Goal: Navigation & Orientation: Find specific page/section

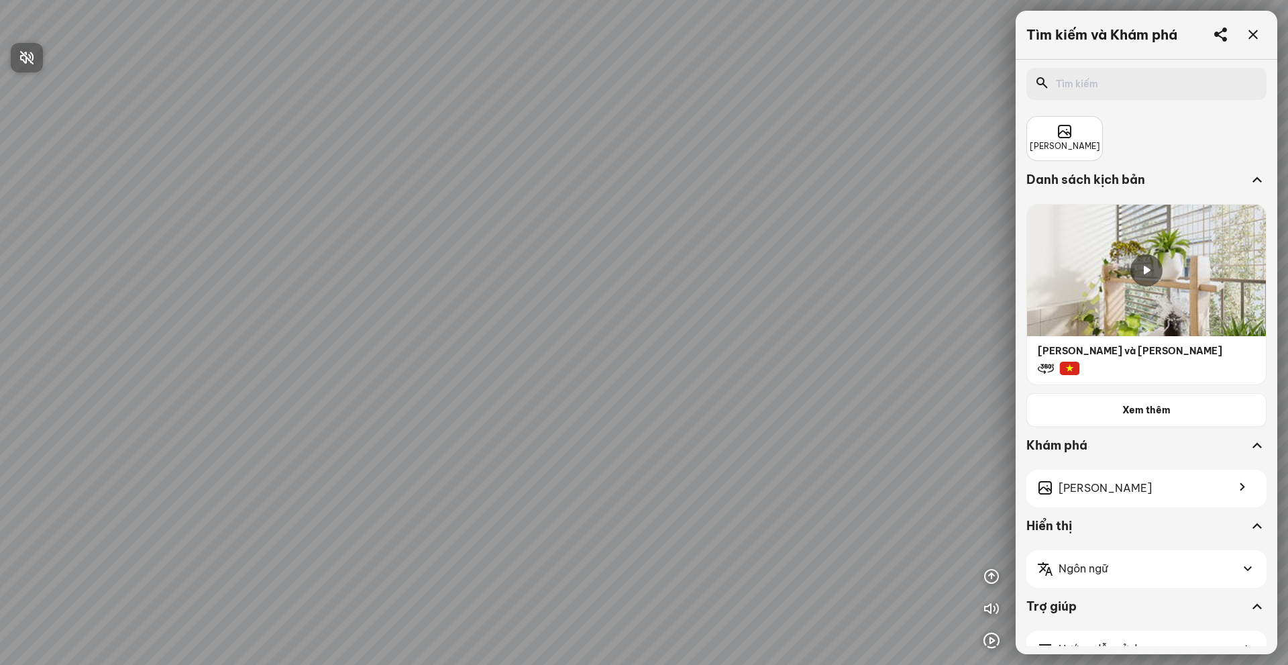
drag, startPoint x: 580, startPoint y: 376, endPoint x: 548, endPoint y: 350, distance: 41.1
click at [548, 350] on div at bounding box center [644, 332] width 1288 height 665
drag, startPoint x: 650, startPoint y: 394, endPoint x: 536, endPoint y: 349, distance: 122.5
click at [536, 349] on div at bounding box center [644, 332] width 1288 height 665
click at [1096, 362] on div at bounding box center [1146, 372] width 239 height 24
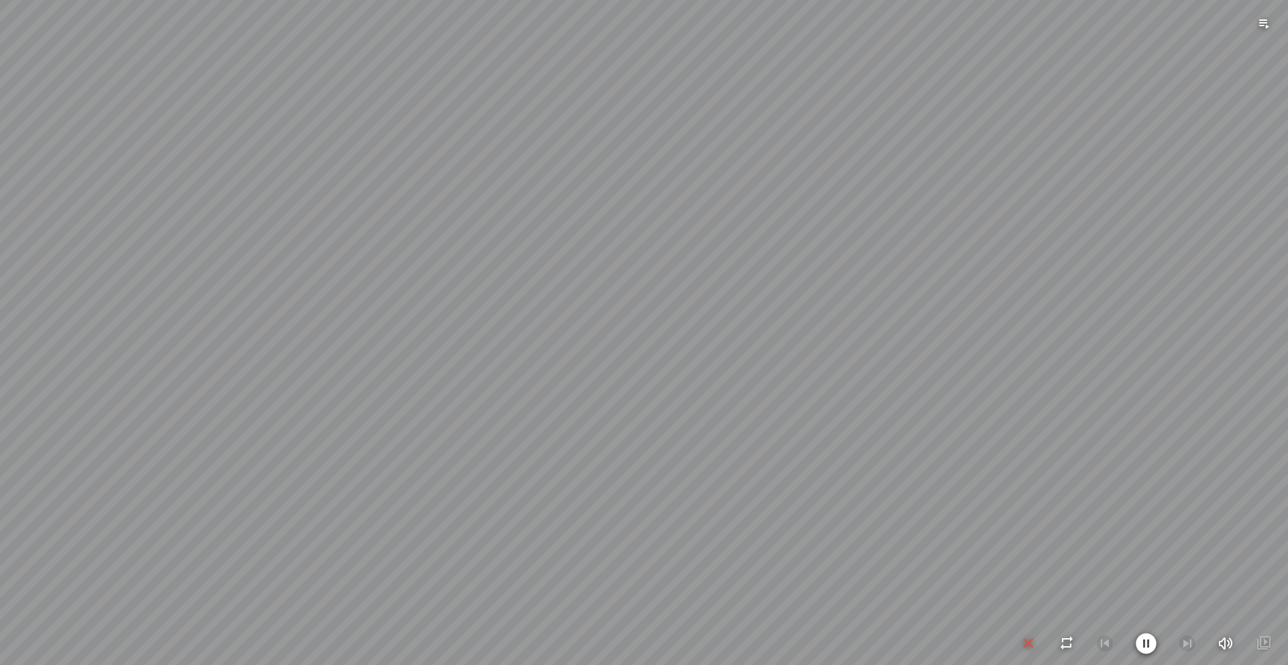
click at [1030, 644] on icon "button" at bounding box center [1028, 643] width 16 height 16
click at [1267, 575] on icon "button" at bounding box center [1263, 576] width 16 height 16
click at [1266, 543] on icon "button" at bounding box center [1263, 544] width 16 height 16
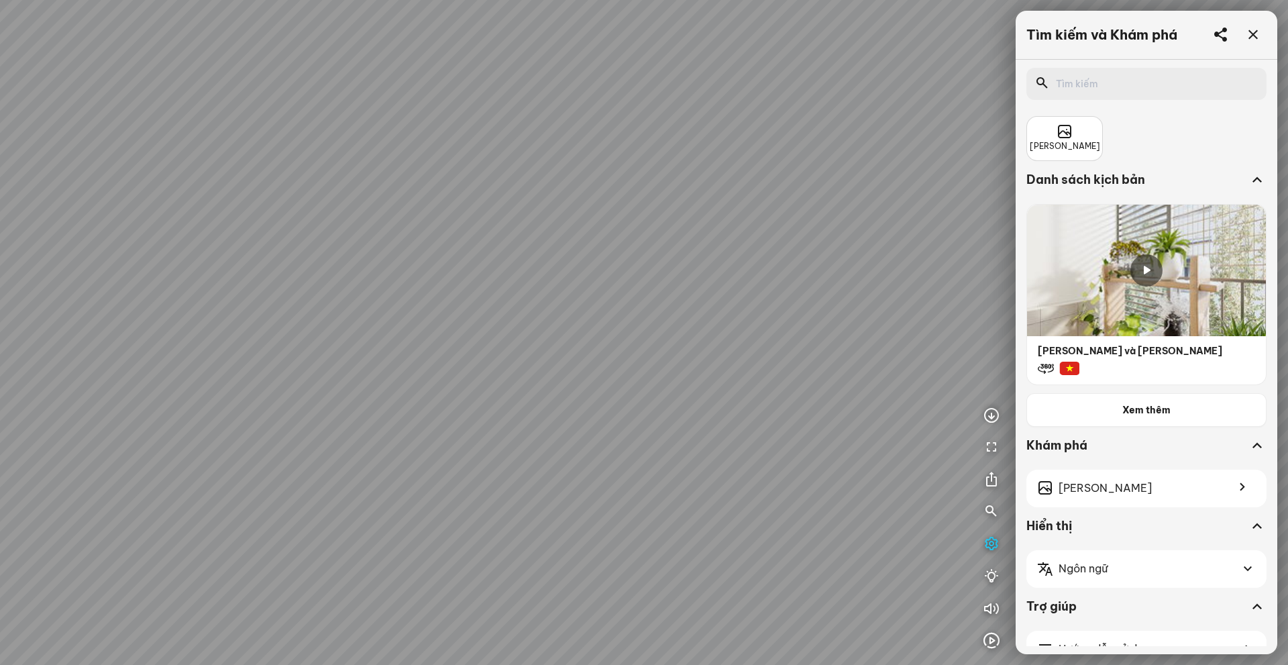
scroll to position [36, 0]
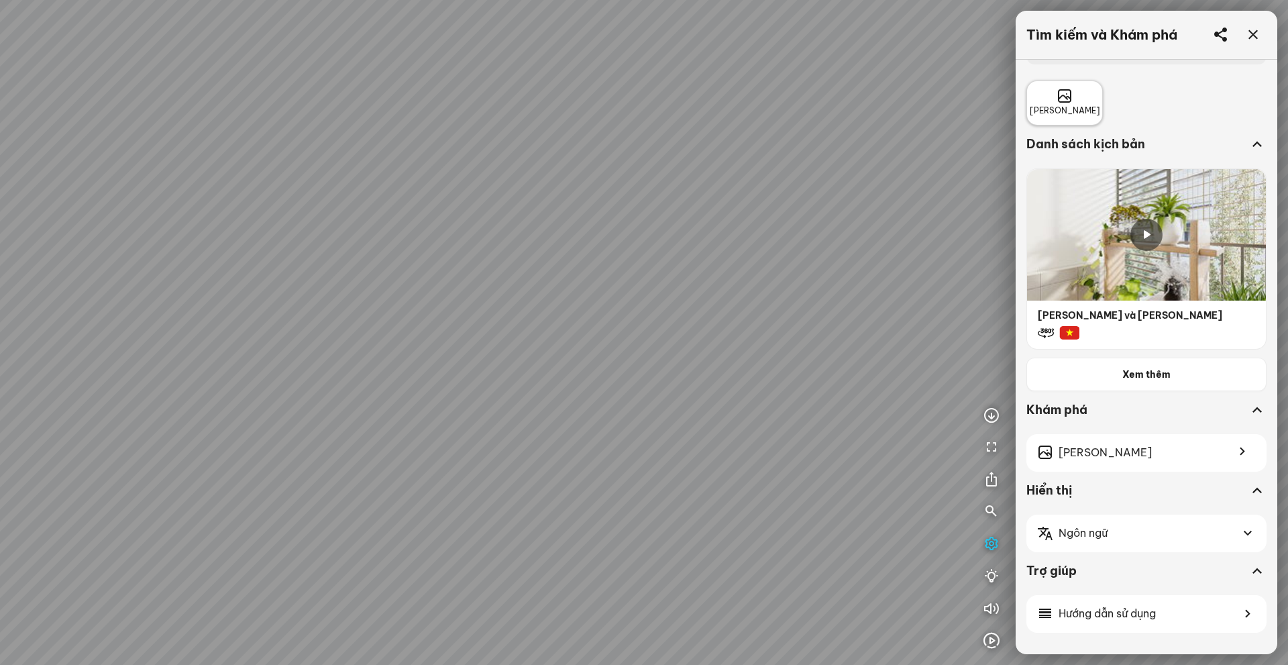
click at [1062, 110] on span "[PERSON_NAME]" at bounding box center [1064, 111] width 70 height 13
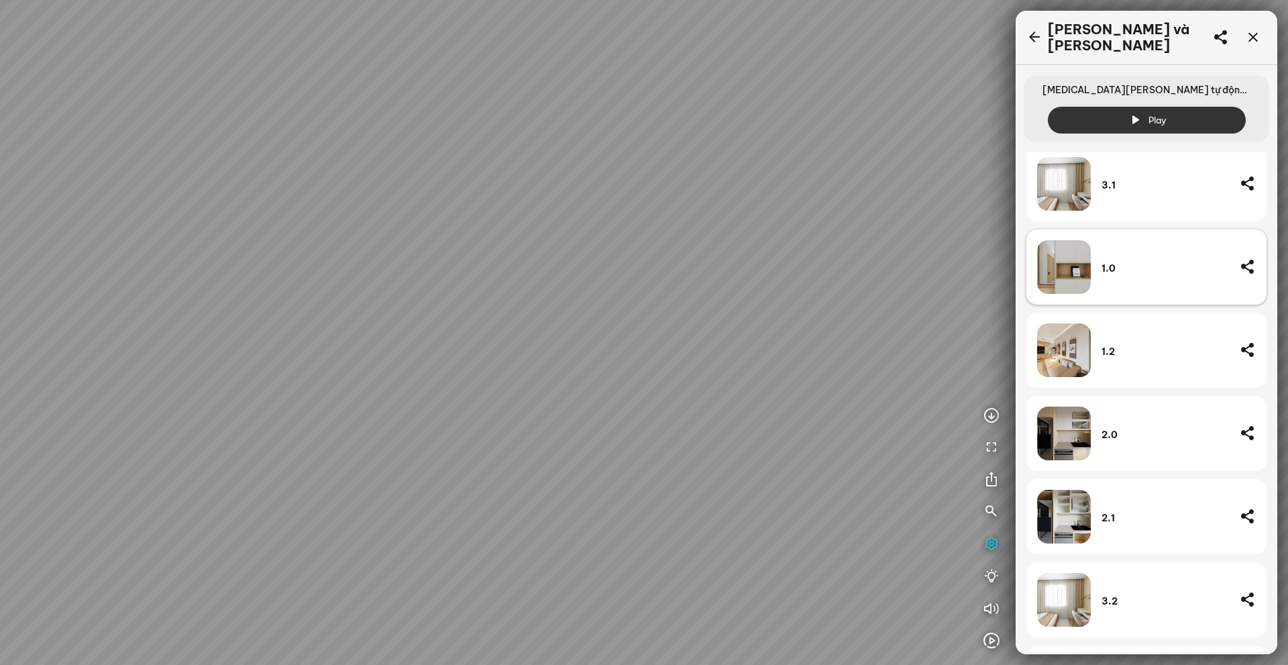
scroll to position [268, 0]
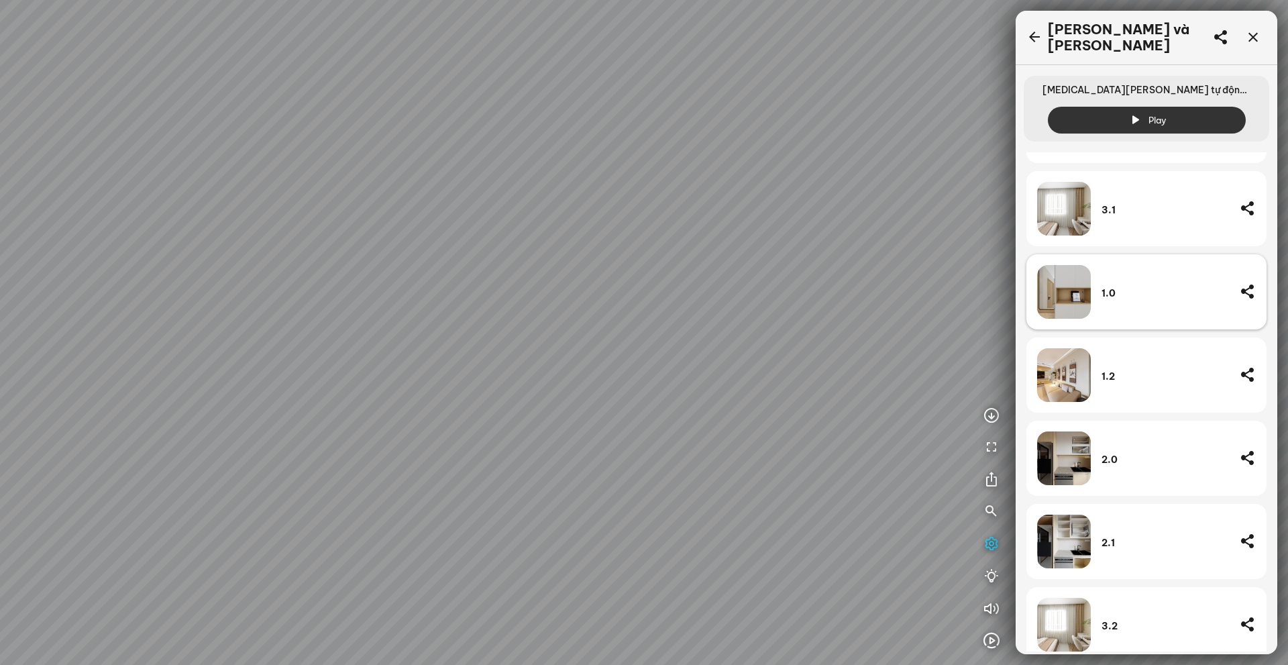
click at [1092, 290] on div "1.0" at bounding box center [1146, 291] width 240 height 75
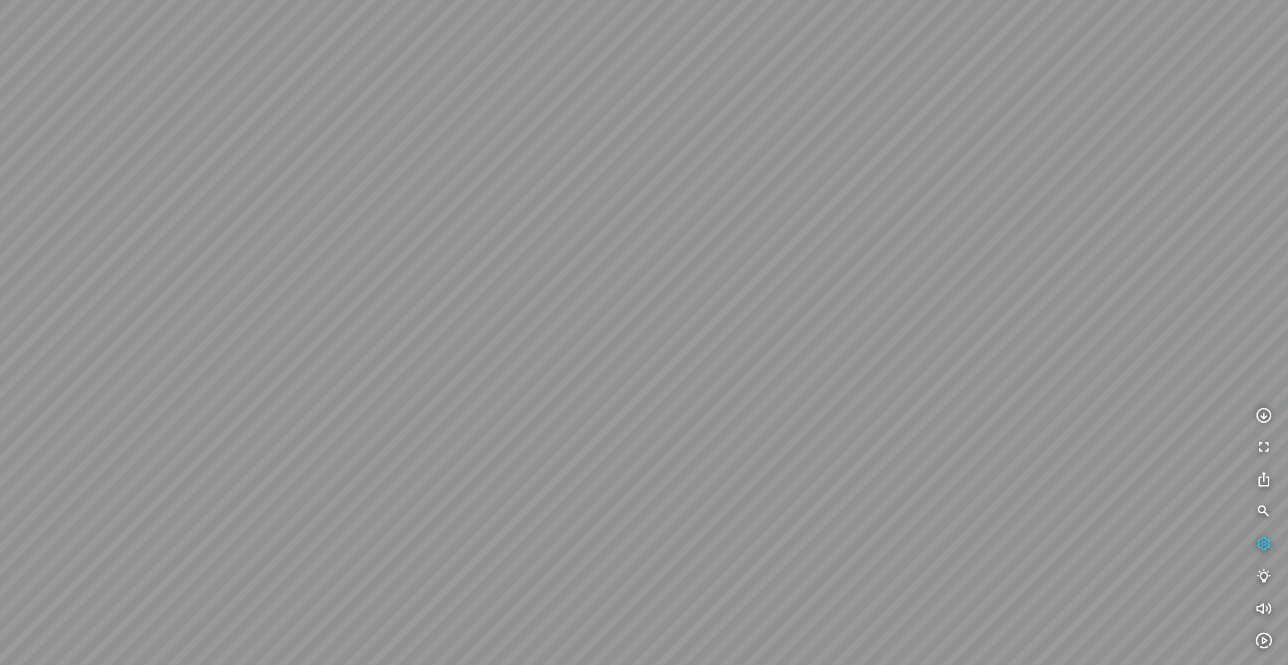
drag, startPoint x: 659, startPoint y: 334, endPoint x: 585, endPoint y: 237, distance: 122.5
click at [585, 237] on div at bounding box center [644, 332] width 1288 height 665
drag, startPoint x: 789, startPoint y: 288, endPoint x: 686, endPoint y: 311, distance: 105.9
click at [686, 311] on div at bounding box center [644, 332] width 1288 height 665
drag, startPoint x: 784, startPoint y: 229, endPoint x: 933, endPoint y: 354, distance: 195.2
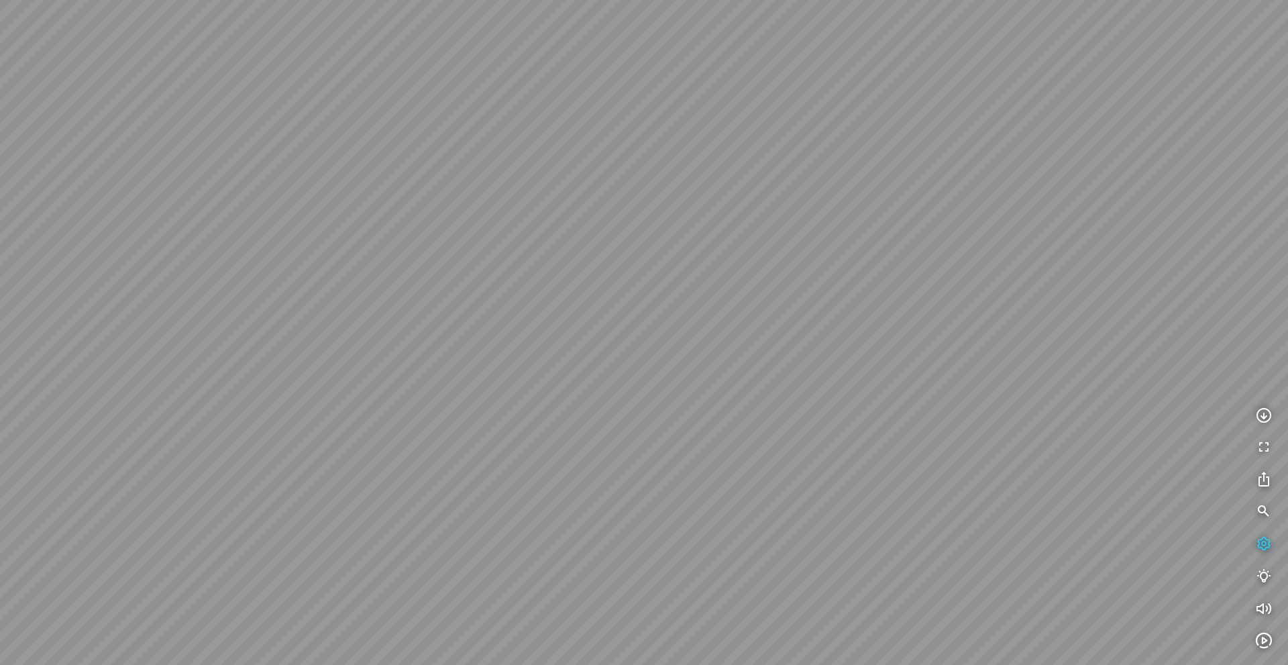
click at [932, 355] on div at bounding box center [644, 332] width 1288 height 665
drag, startPoint x: 918, startPoint y: 348, endPoint x: 956, endPoint y: 321, distance: 46.7
click at [940, 326] on div at bounding box center [644, 332] width 1288 height 665
click at [1261, 547] on icon "button" at bounding box center [1263, 544] width 16 height 16
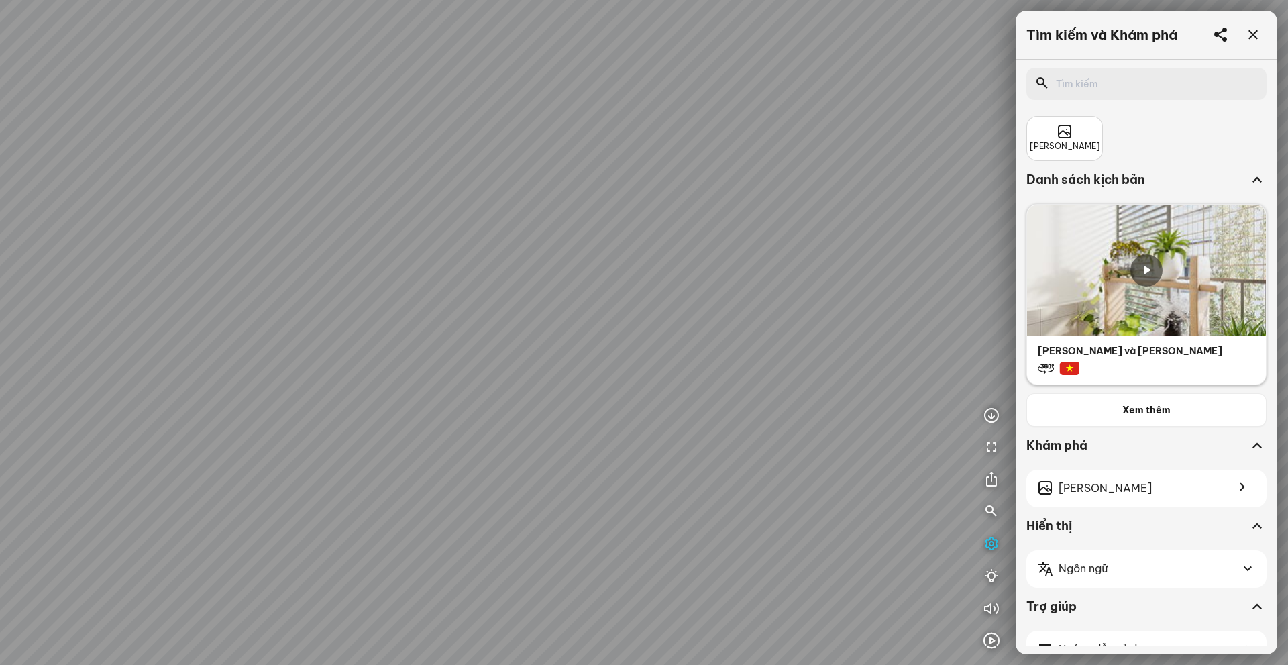
scroll to position [36, 0]
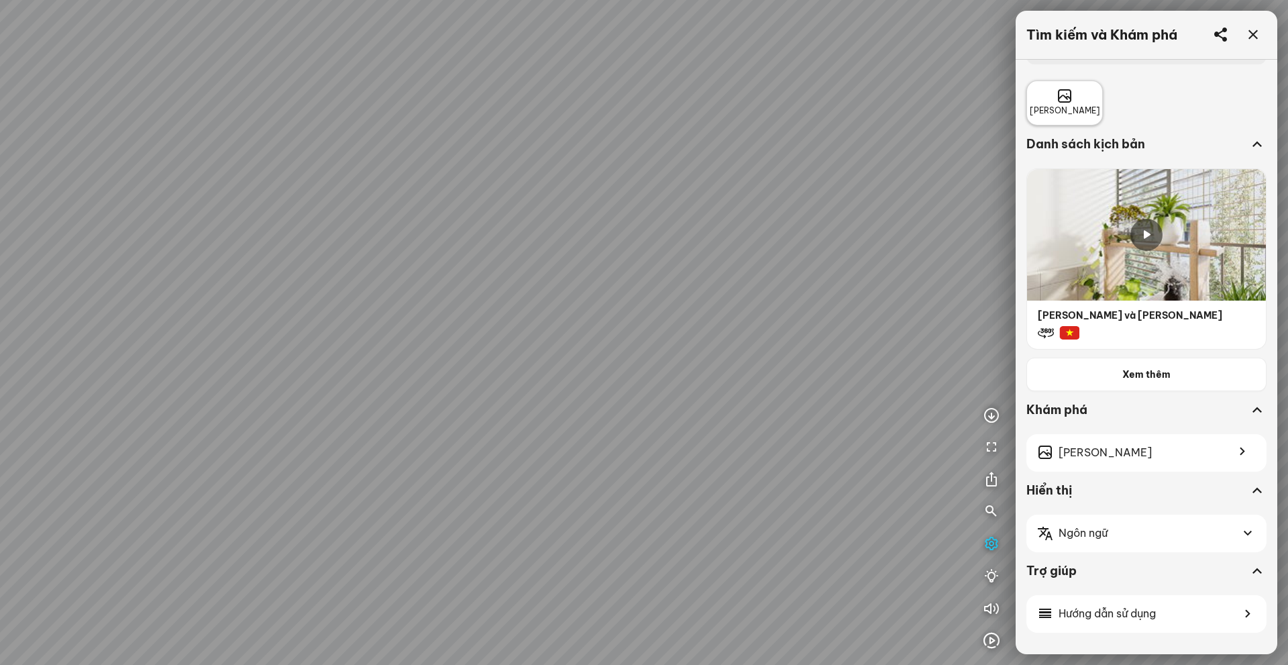
click at [1080, 105] on span "[PERSON_NAME]" at bounding box center [1064, 111] width 70 height 13
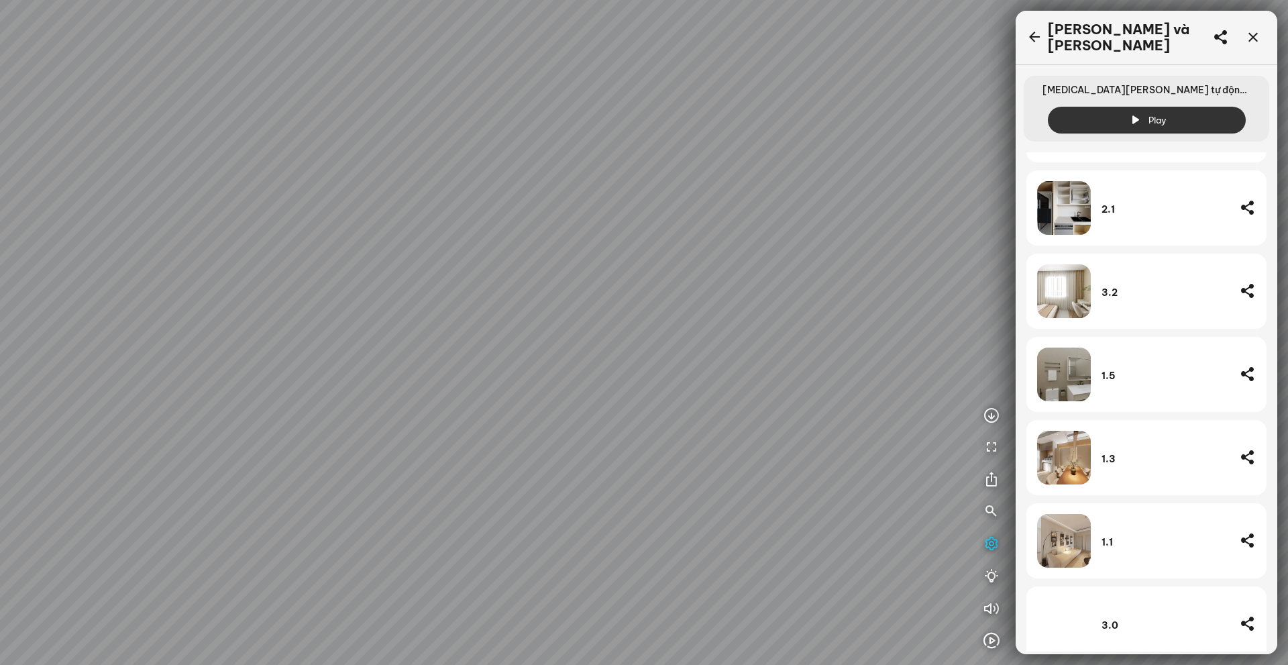
scroll to position [614, 0]
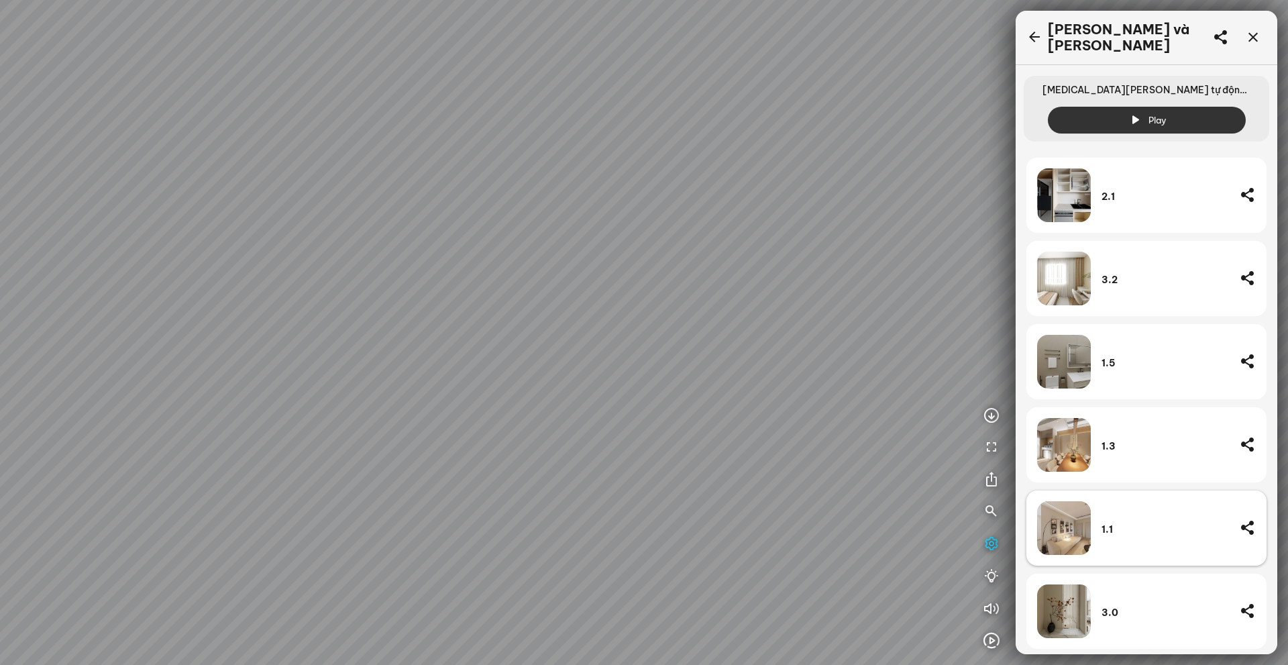
click at [1157, 510] on div "1.1" at bounding box center [1164, 528] width 127 height 54
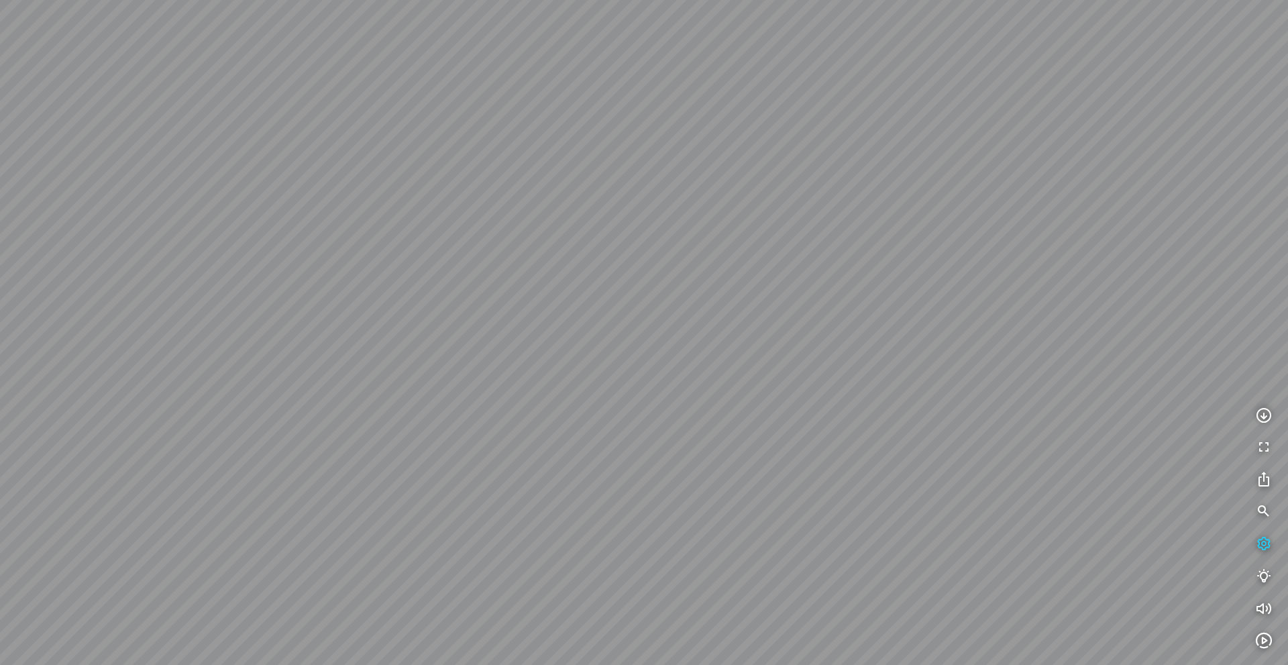
drag, startPoint x: 1078, startPoint y: 477, endPoint x: 1138, endPoint y: 465, distance: 61.5
click at [1138, 465] on div at bounding box center [644, 332] width 1288 height 665
click at [1154, 406] on div at bounding box center [644, 332] width 1288 height 665
drag, startPoint x: 984, startPoint y: 394, endPoint x: 1162, endPoint y: 380, distance: 178.9
click at [1114, 384] on div at bounding box center [644, 332] width 1288 height 665
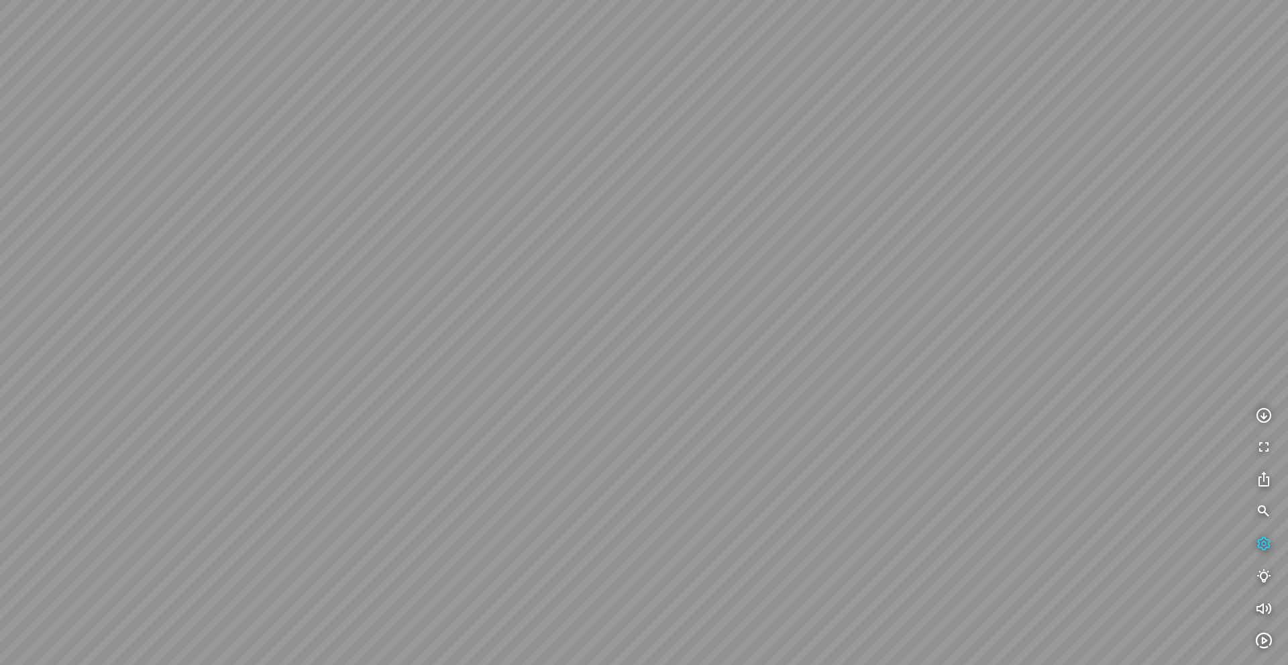
drag, startPoint x: 960, startPoint y: 363, endPoint x: 1081, endPoint y: 378, distance: 121.5
click at [1081, 378] on div at bounding box center [644, 332] width 1288 height 665
drag, startPoint x: 836, startPoint y: 315, endPoint x: 986, endPoint y: 424, distance: 185.8
click at [1031, 435] on div at bounding box center [644, 332] width 1288 height 665
drag, startPoint x: 954, startPoint y: 444, endPoint x: 1148, endPoint y: 304, distance: 239.7
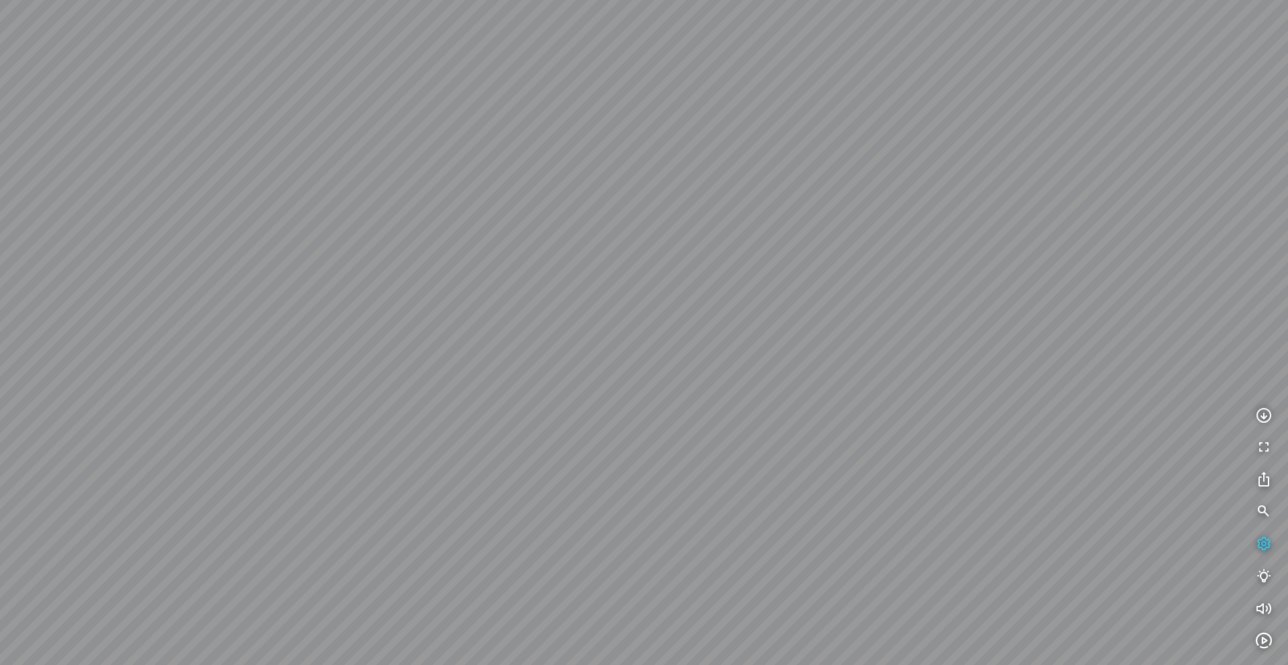
click at [1133, 310] on div at bounding box center [644, 332] width 1288 height 665
drag, startPoint x: 1059, startPoint y: 366, endPoint x: 1023, endPoint y: 368, distance: 36.3
click at [1081, 372] on div at bounding box center [644, 332] width 1288 height 665
drag, startPoint x: 878, startPoint y: 343, endPoint x: 974, endPoint y: 419, distance: 123.2
click at [1078, 429] on div at bounding box center [644, 332] width 1288 height 665
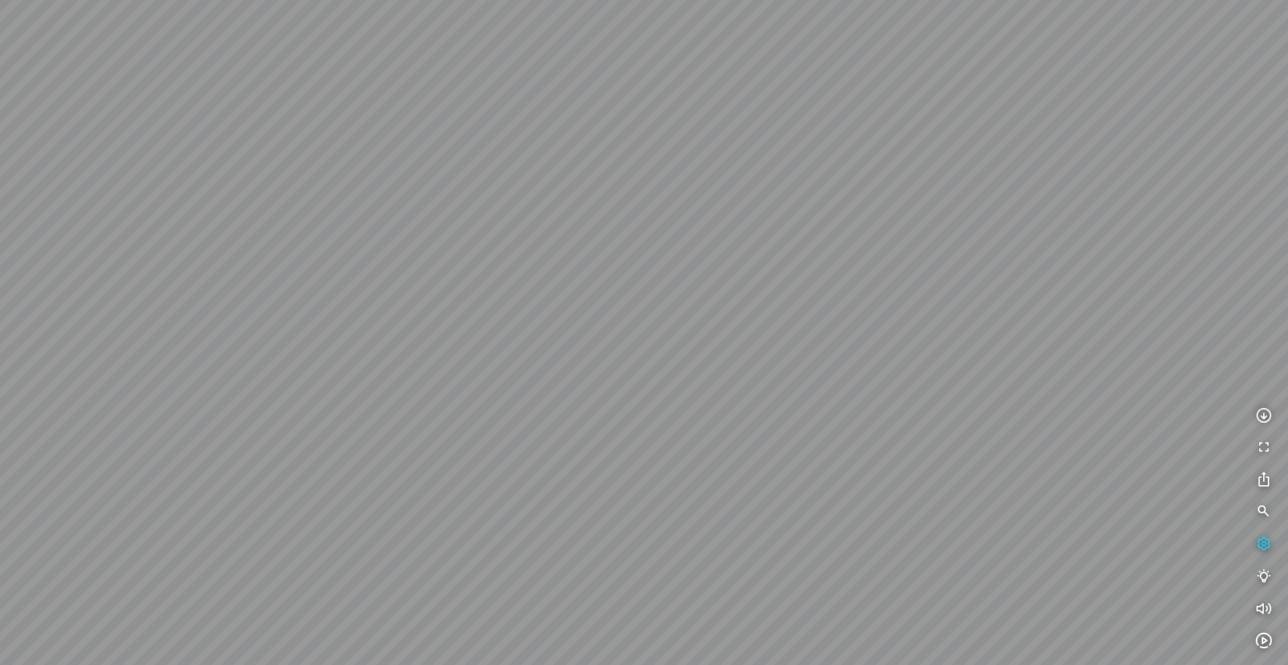
drag, startPoint x: 845, startPoint y: 403, endPoint x: 928, endPoint y: 296, distance: 135.2
click at [936, 281] on div at bounding box center [644, 332] width 1288 height 665
drag, startPoint x: 821, startPoint y: 345, endPoint x: 942, endPoint y: 334, distance: 120.5
click at [942, 334] on div at bounding box center [644, 332] width 1288 height 665
drag, startPoint x: 952, startPoint y: 364, endPoint x: 1030, endPoint y: 378, distance: 79.1
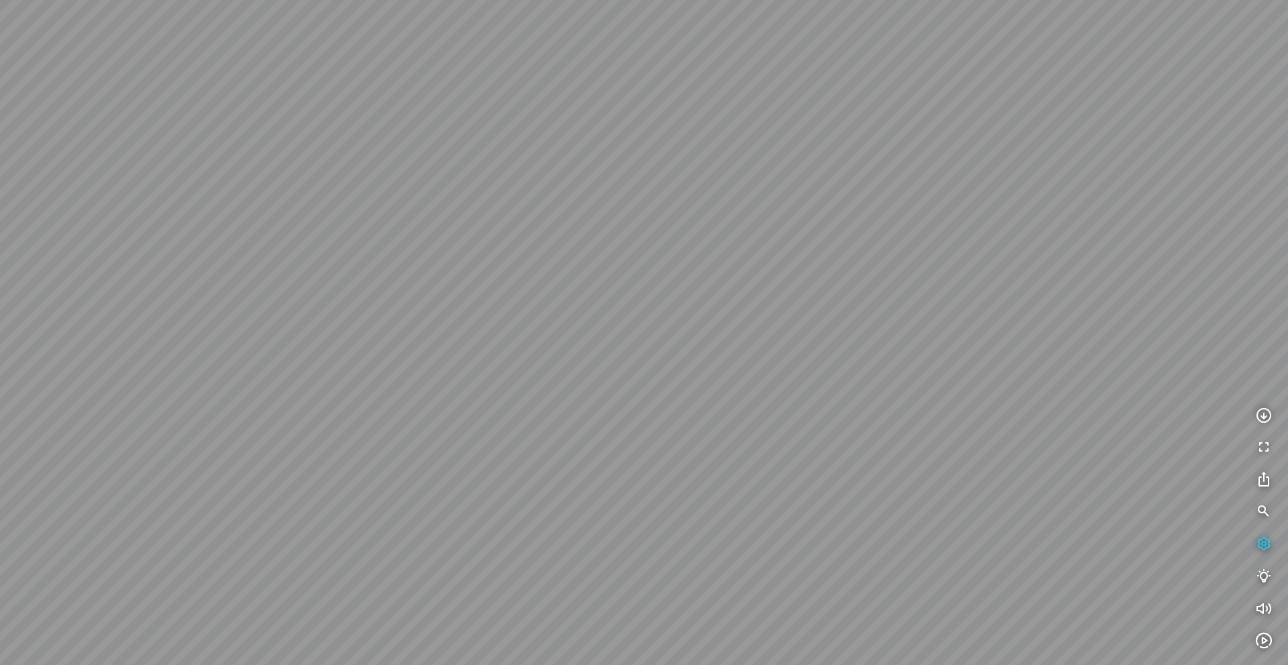
click at [1029, 378] on div at bounding box center [644, 332] width 1288 height 665
drag, startPoint x: 858, startPoint y: 325, endPoint x: 819, endPoint y: 329, distance: 39.7
click at [819, 329] on div at bounding box center [644, 332] width 1288 height 665
click at [681, 335] on div at bounding box center [644, 332] width 1288 height 665
drag, startPoint x: 896, startPoint y: 295, endPoint x: 686, endPoint y: 284, distance: 210.2
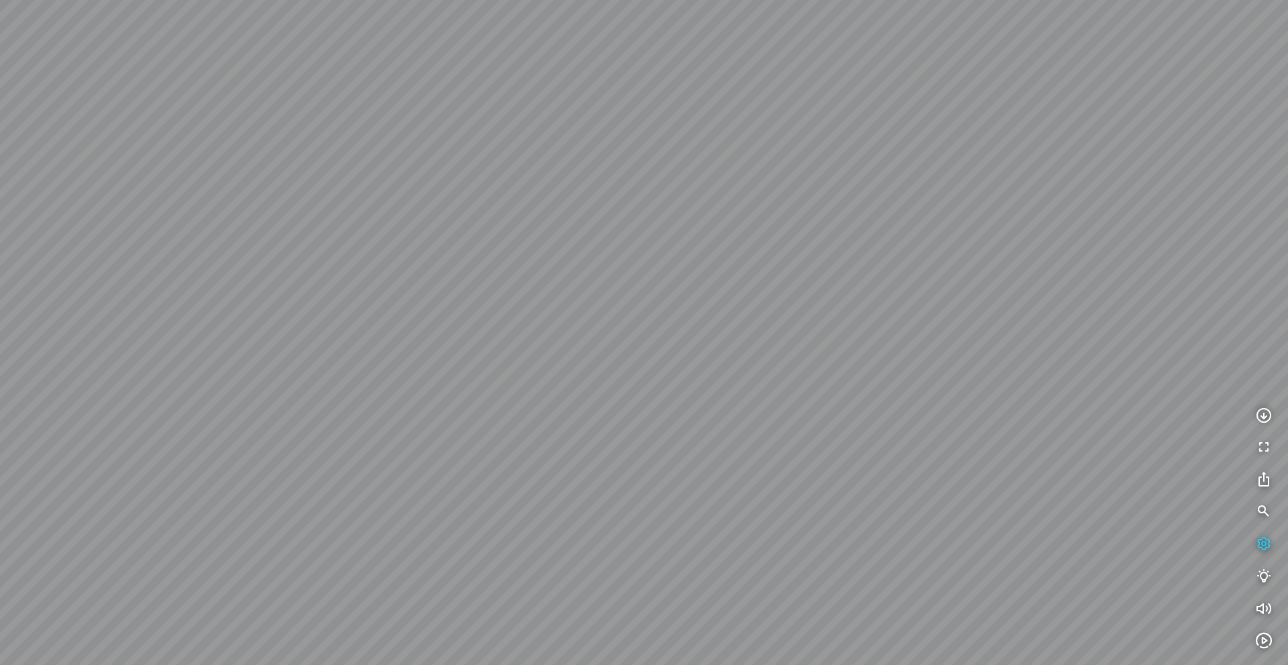
click at [670, 285] on div at bounding box center [644, 332] width 1288 height 665
drag, startPoint x: 856, startPoint y: 343, endPoint x: 729, endPoint y: 326, distance: 128.6
click at [729, 326] on div at bounding box center [644, 332] width 1288 height 665
click at [1265, 543] on icon "button" at bounding box center [1263, 544] width 16 height 16
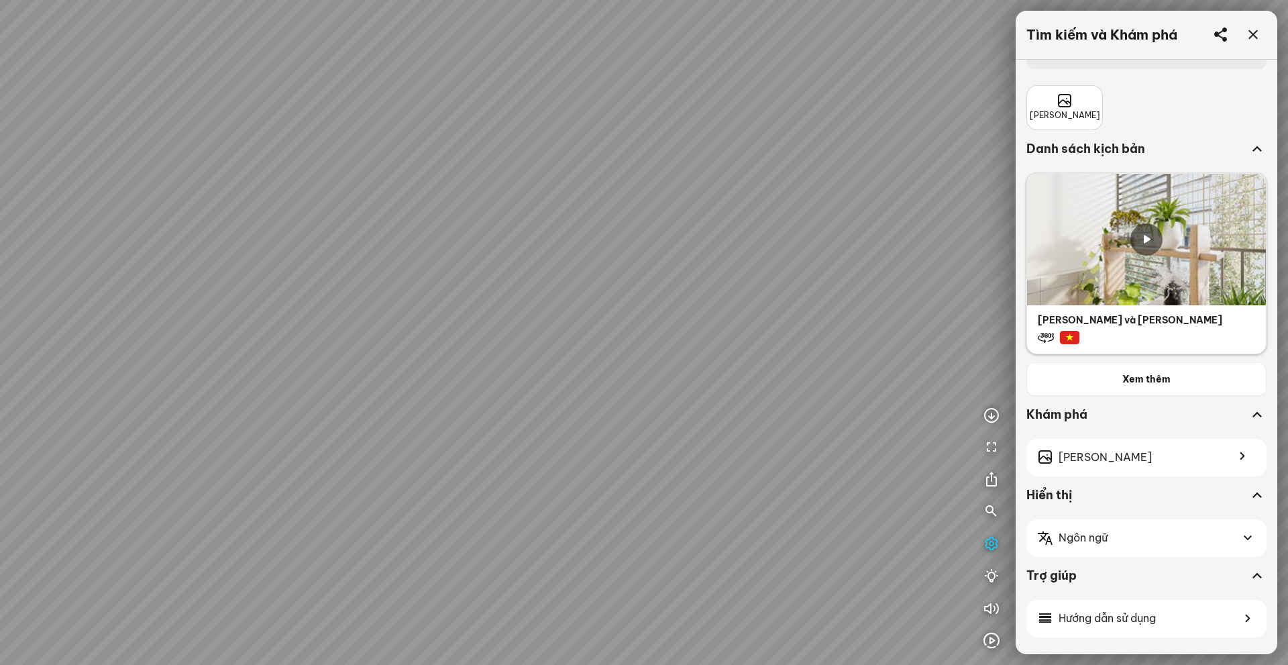
scroll to position [36, 0]
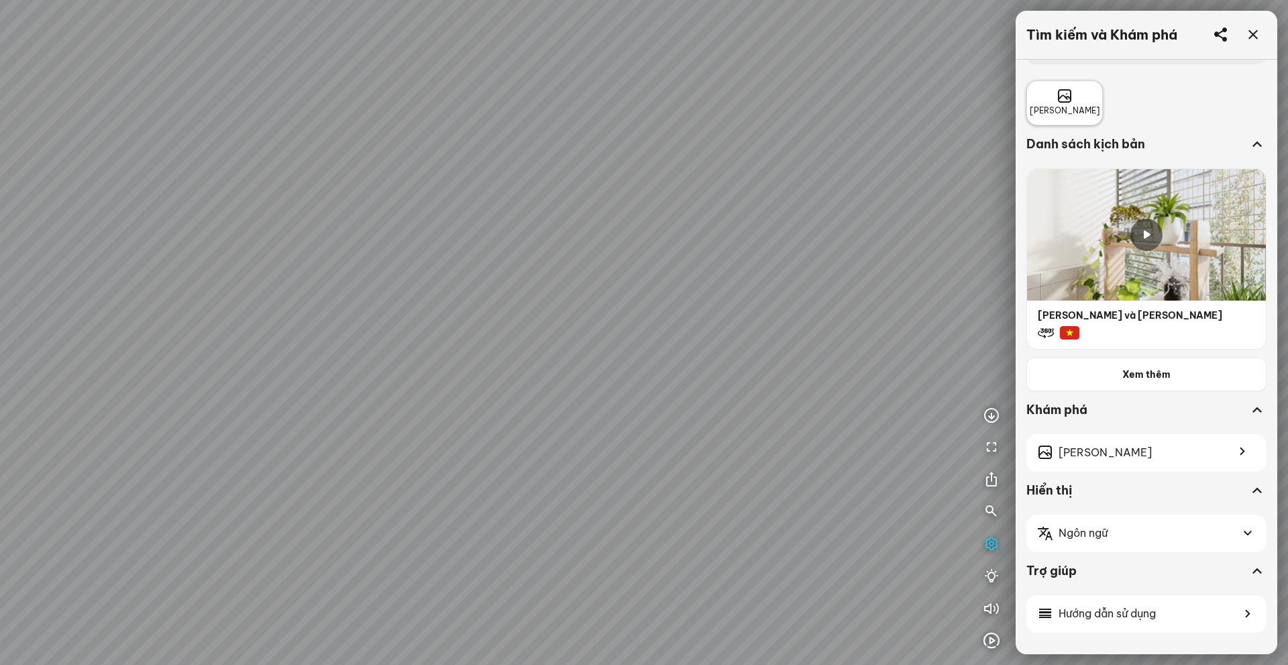
click at [1078, 106] on span "[PERSON_NAME]" at bounding box center [1064, 111] width 70 height 13
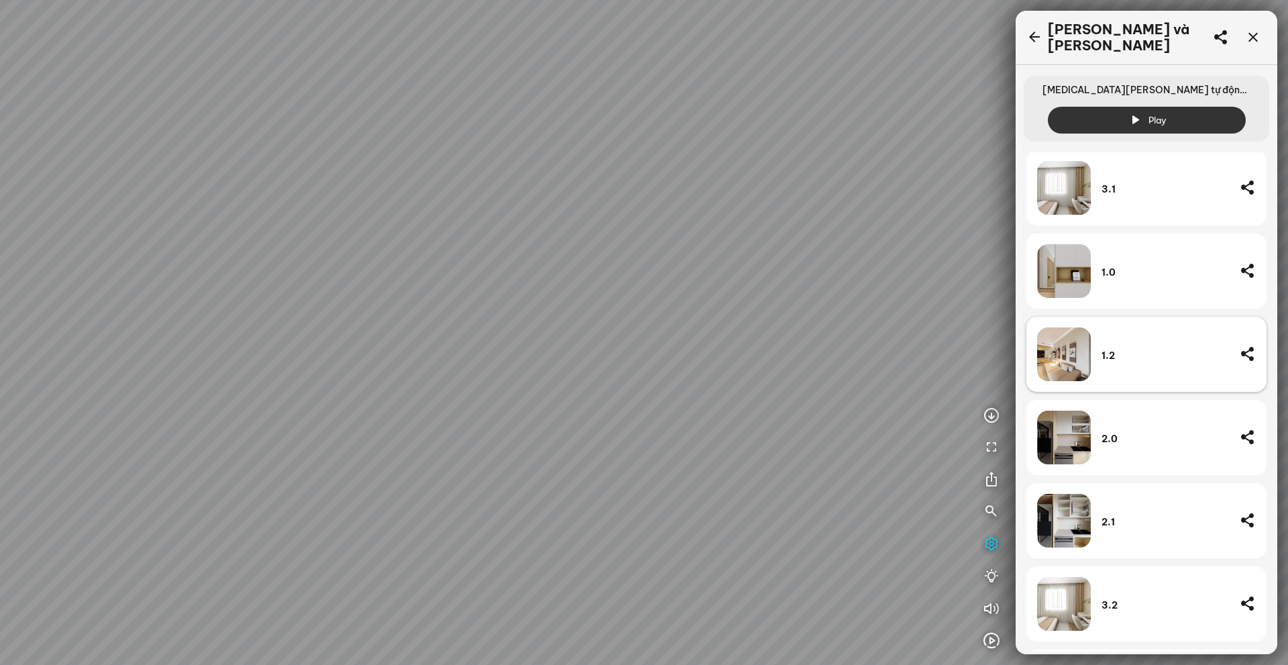
scroll to position [279, 0]
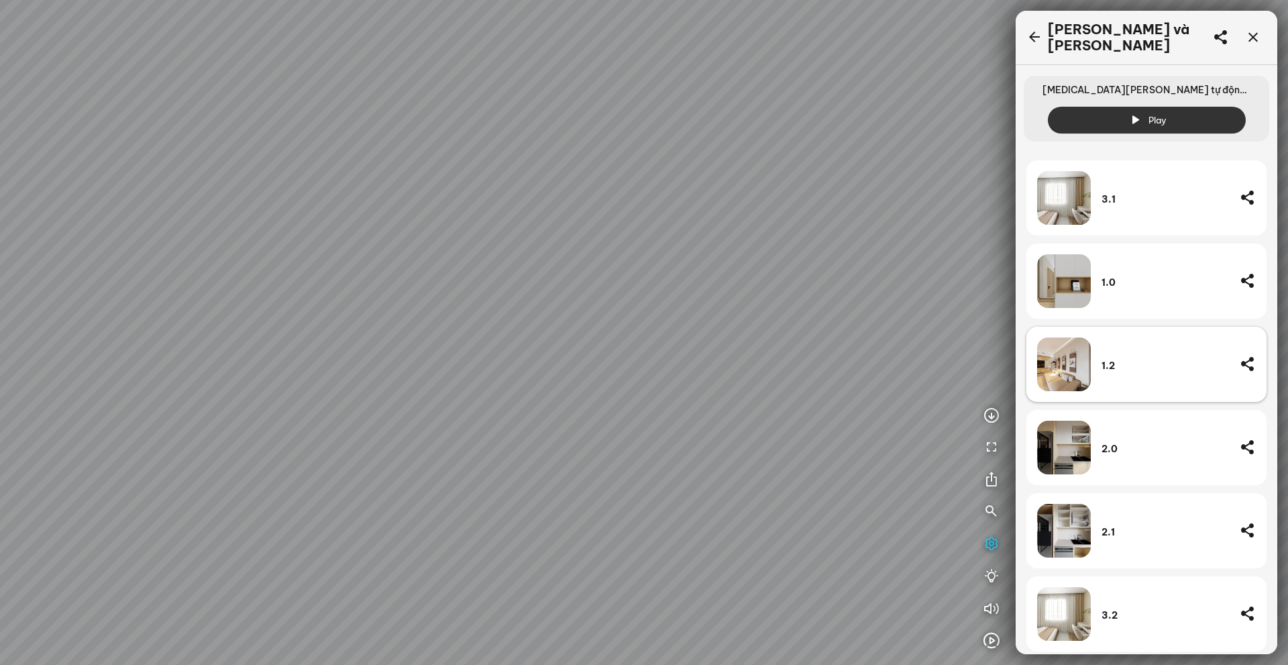
click at [1107, 367] on div "1.2" at bounding box center [1164, 364] width 127 height 54
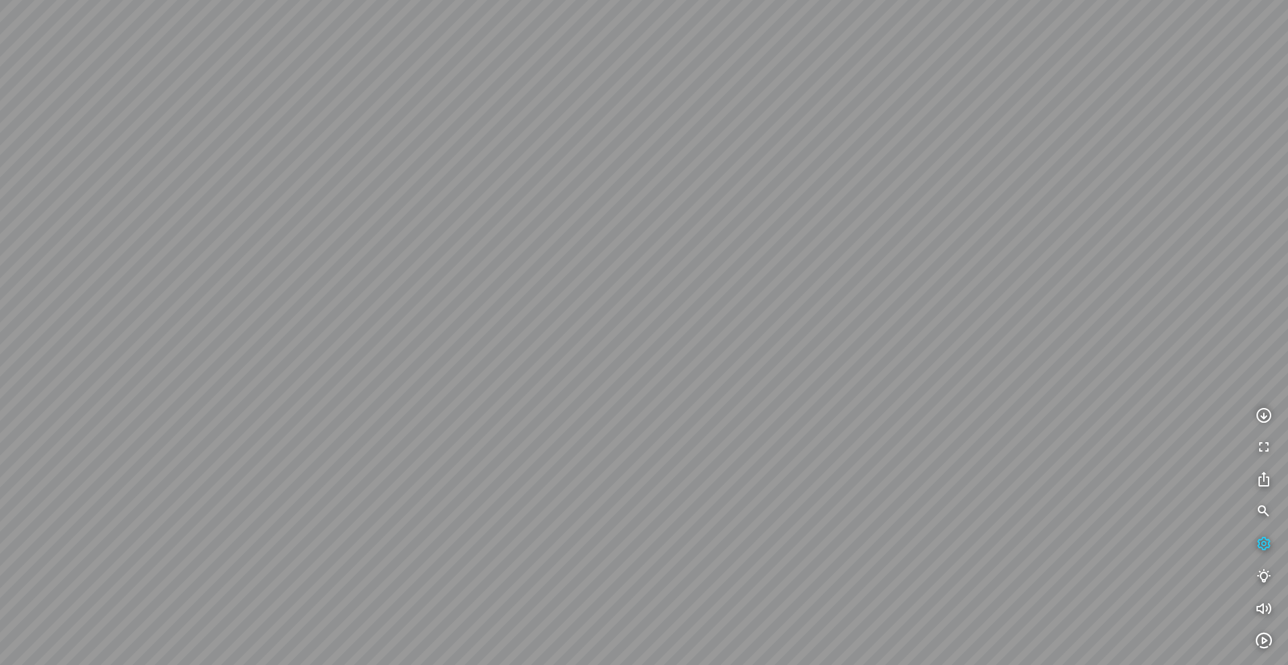
drag, startPoint x: 946, startPoint y: 406, endPoint x: 1025, endPoint y: 347, distance: 99.3
click at [1051, 337] on div at bounding box center [644, 332] width 1288 height 665
click at [804, 353] on div at bounding box center [644, 332] width 1288 height 665
drag, startPoint x: 742, startPoint y: 357, endPoint x: 862, endPoint y: 415, distance: 133.2
click at [834, 401] on div at bounding box center [644, 332] width 1288 height 665
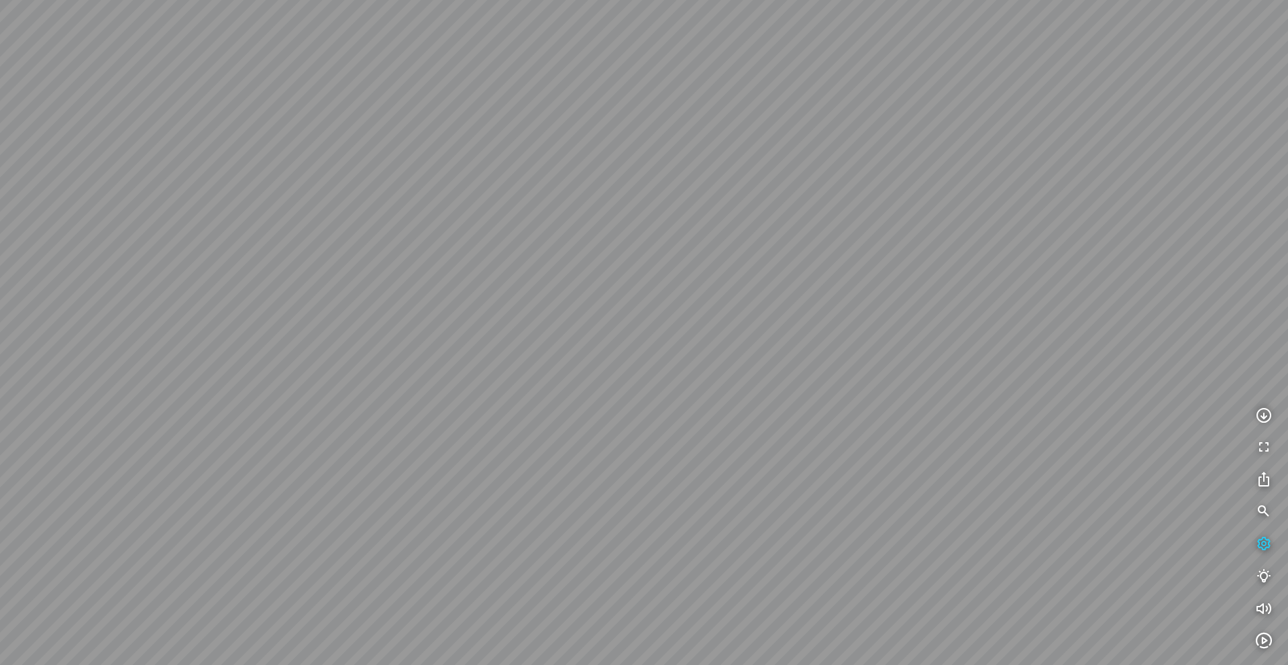
drag, startPoint x: 713, startPoint y: 391, endPoint x: 794, endPoint y: 394, distance: 81.2
click at [796, 391] on div at bounding box center [644, 332] width 1288 height 665
drag, startPoint x: 712, startPoint y: 416, endPoint x: 895, endPoint y: 426, distance: 182.7
click at [897, 417] on div at bounding box center [644, 332] width 1288 height 665
drag, startPoint x: 850, startPoint y: 422, endPoint x: 803, endPoint y: 253, distance: 175.6
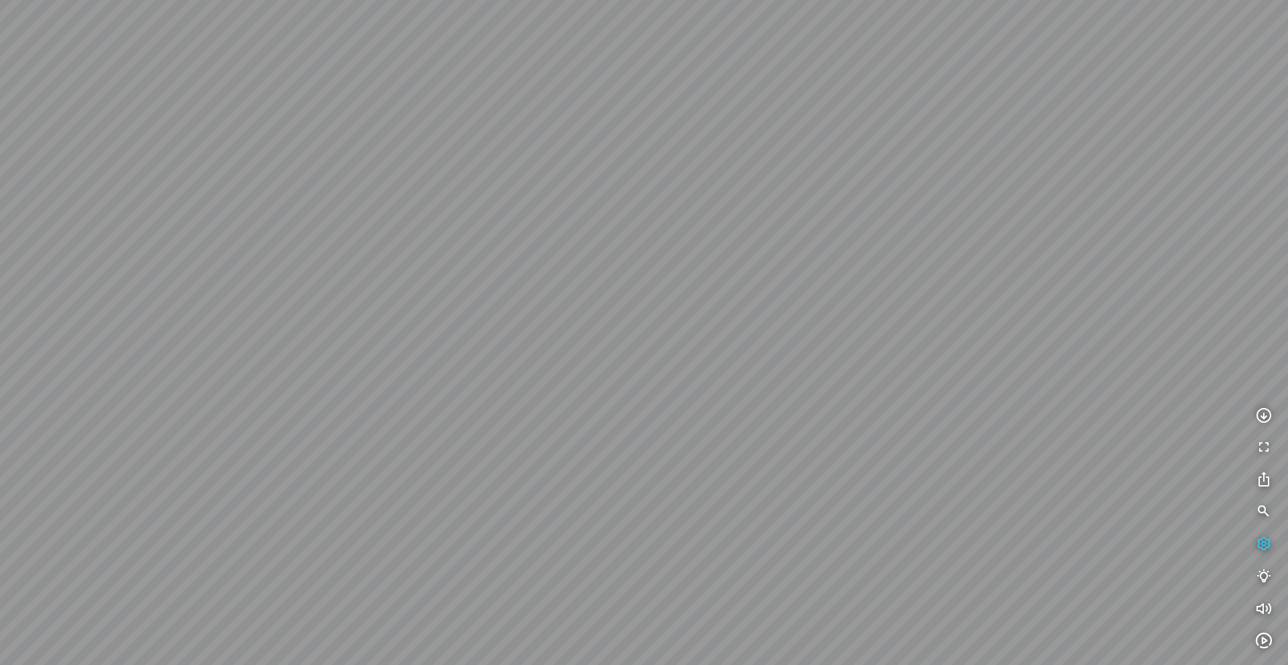
click at [797, 231] on div at bounding box center [644, 332] width 1288 height 665
drag, startPoint x: 479, startPoint y: 339, endPoint x: 681, endPoint y: 343, distance: 202.6
click at [435, 339] on div at bounding box center [644, 332] width 1288 height 665
drag, startPoint x: 817, startPoint y: 356, endPoint x: 726, endPoint y: 372, distance: 92.5
click at [730, 367] on div at bounding box center [644, 332] width 1288 height 665
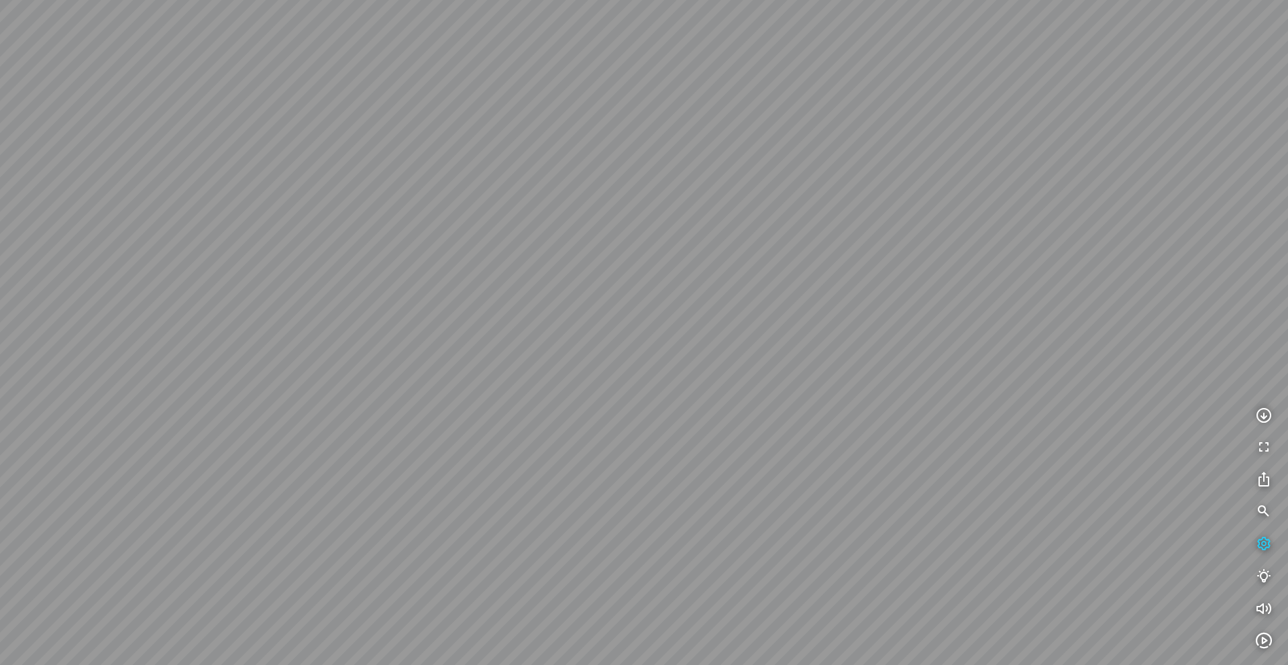
drag, startPoint x: 723, startPoint y: 380, endPoint x: 661, endPoint y: 380, distance: 61.7
click at [664, 380] on div at bounding box center [644, 332] width 1288 height 665
click at [1111, 478] on div at bounding box center [644, 332] width 1288 height 665
click at [1150, 454] on div at bounding box center [644, 332] width 1288 height 665
click at [1265, 536] on icon "button" at bounding box center [1263, 544] width 16 height 16
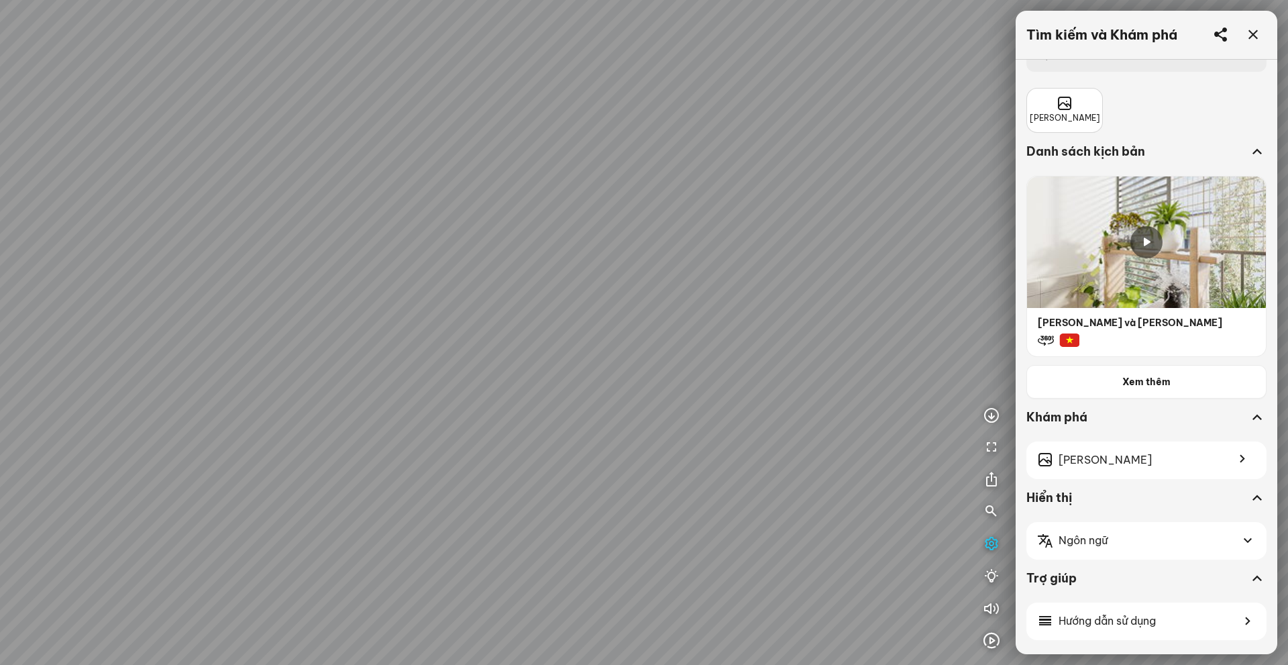
scroll to position [36, 0]
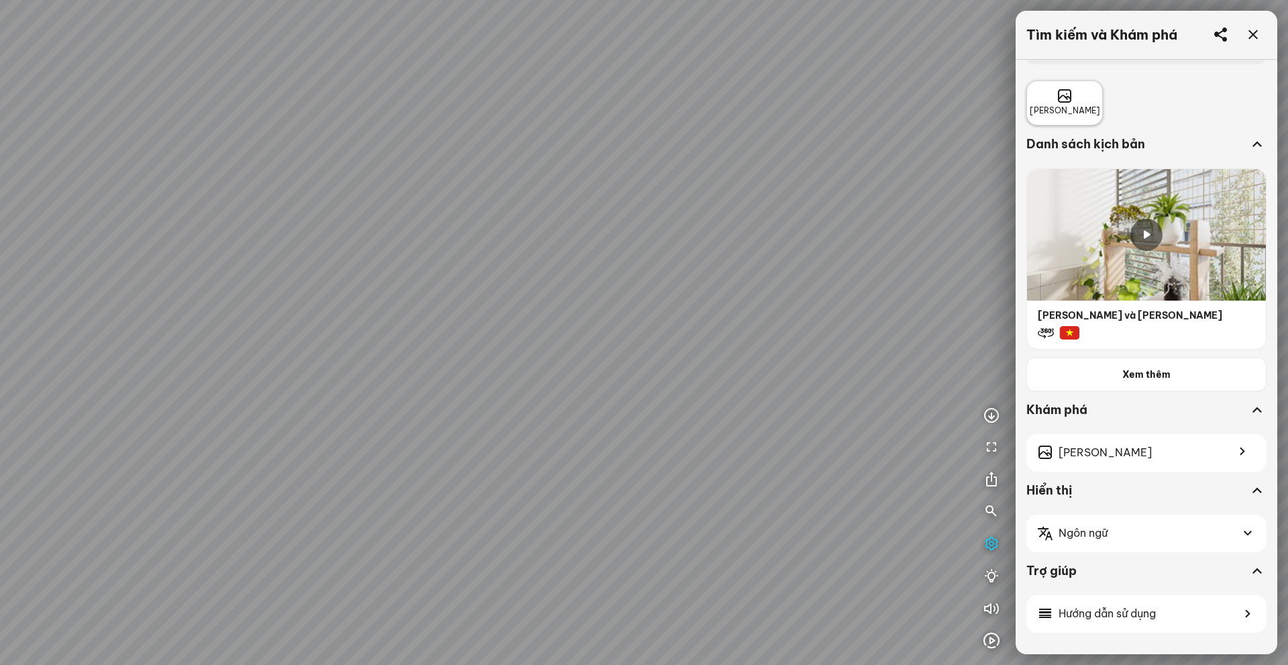
scroll to position [35, 0]
click at [1069, 93] on icon at bounding box center [1064, 97] width 16 height 16
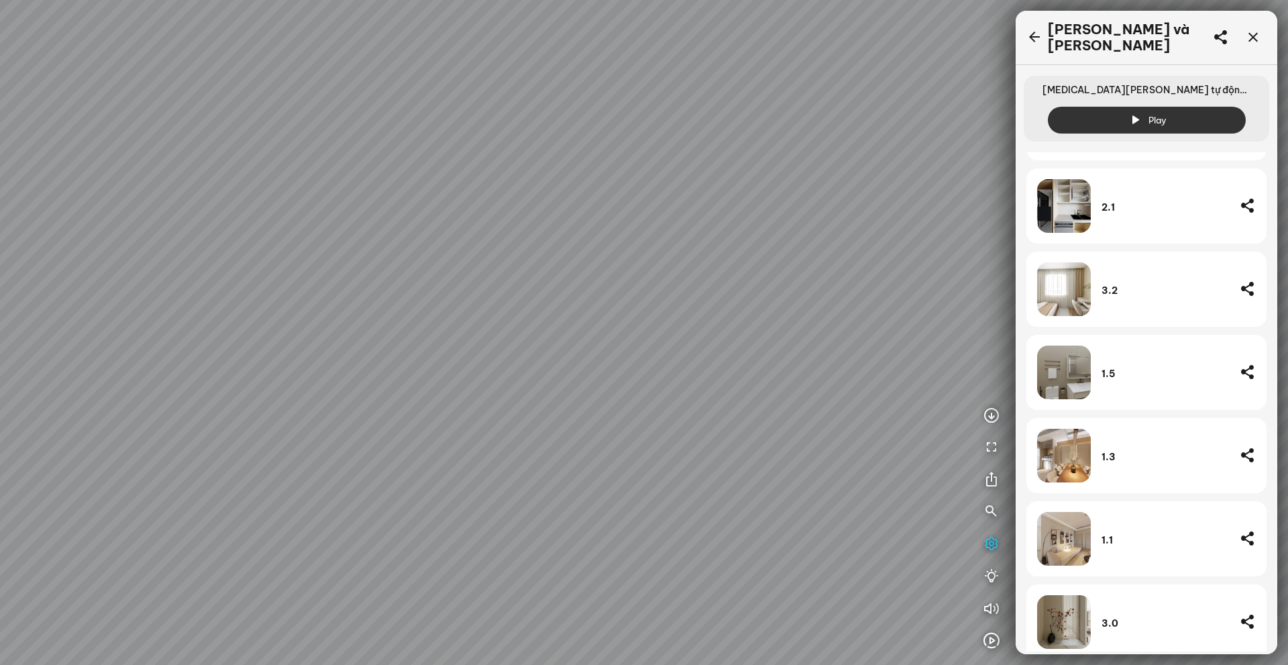
scroll to position [614, 0]
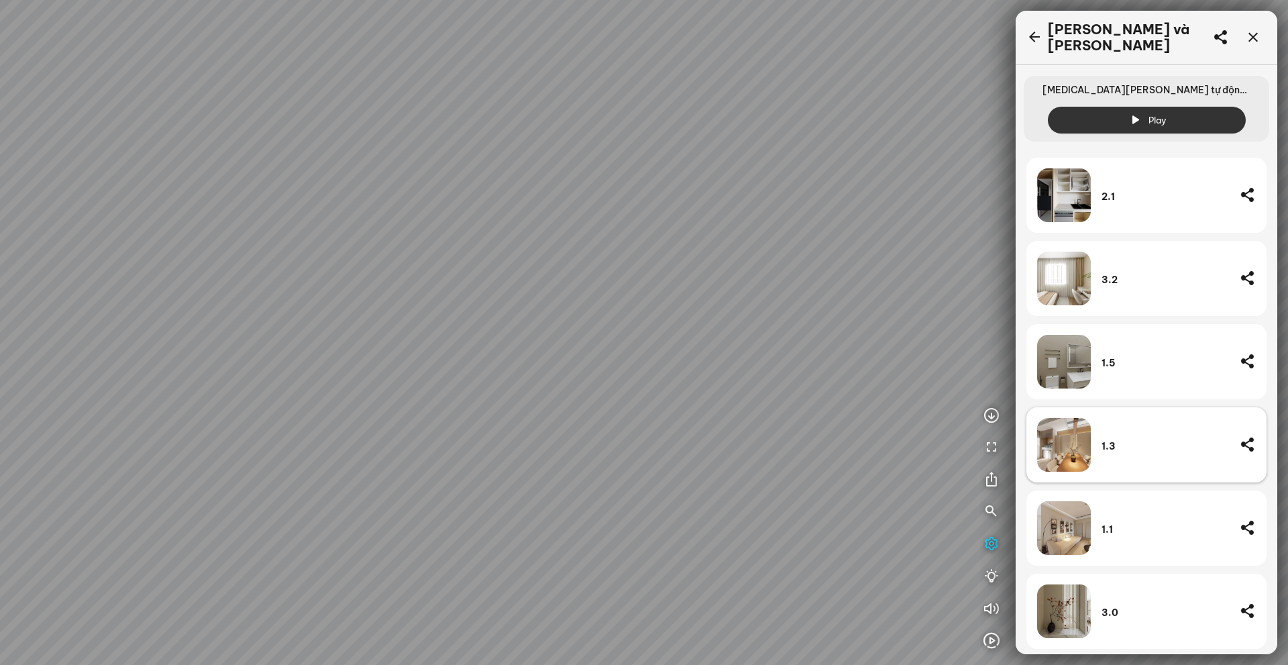
click at [1142, 441] on div "1.3" at bounding box center [1164, 446] width 127 height 12
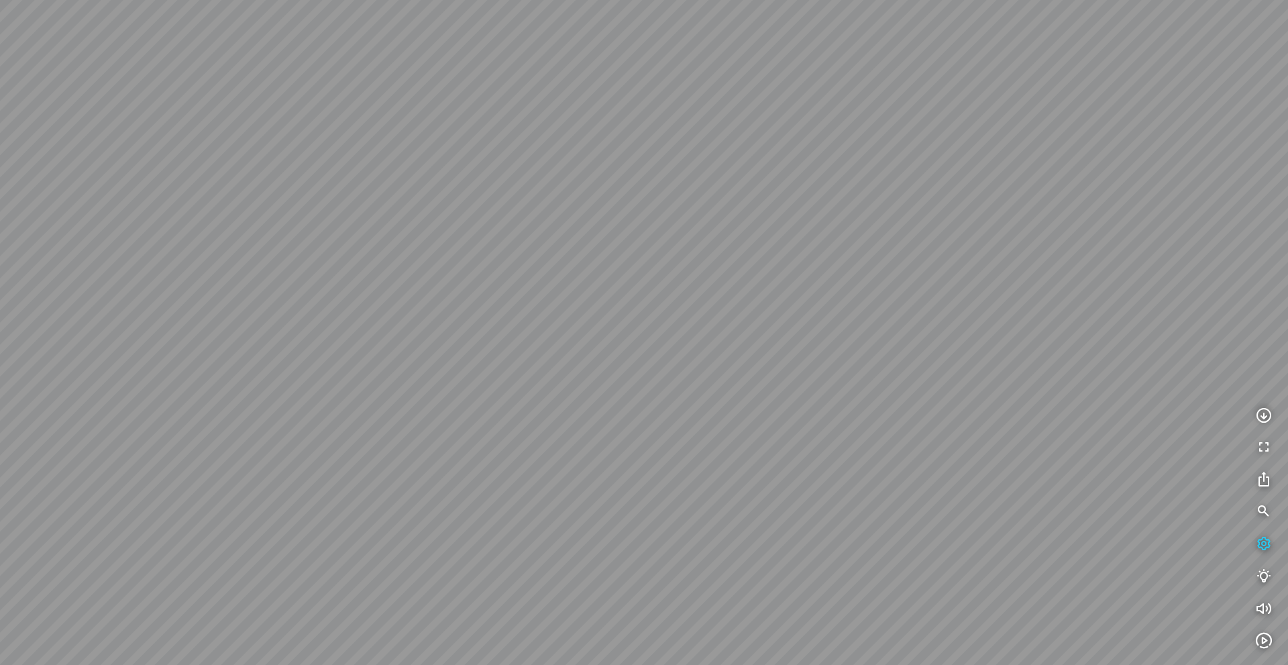
drag, startPoint x: 882, startPoint y: 374, endPoint x: 938, endPoint y: 361, distance: 57.8
click at [938, 361] on div at bounding box center [644, 332] width 1288 height 665
click at [889, 376] on div at bounding box center [644, 332] width 1288 height 665
drag, startPoint x: 726, startPoint y: 347, endPoint x: 917, endPoint y: 375, distance: 193.8
click at [911, 367] on div at bounding box center [644, 332] width 1288 height 665
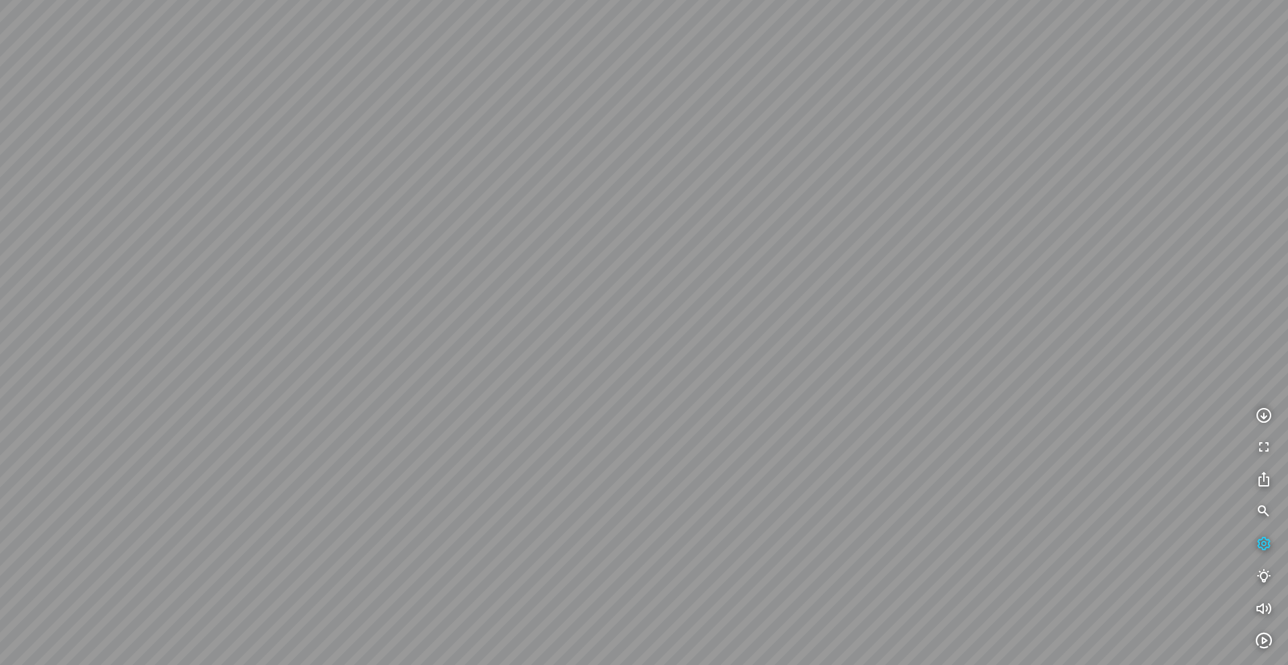
click at [931, 196] on div at bounding box center [644, 332] width 1288 height 665
drag, startPoint x: 915, startPoint y: 323, endPoint x: 910, endPoint y: 346, distance: 23.9
click at [911, 345] on div at bounding box center [644, 332] width 1288 height 665
drag, startPoint x: 915, startPoint y: 184, endPoint x: 863, endPoint y: 276, distance: 105.4
click at [864, 273] on div at bounding box center [644, 332] width 1288 height 665
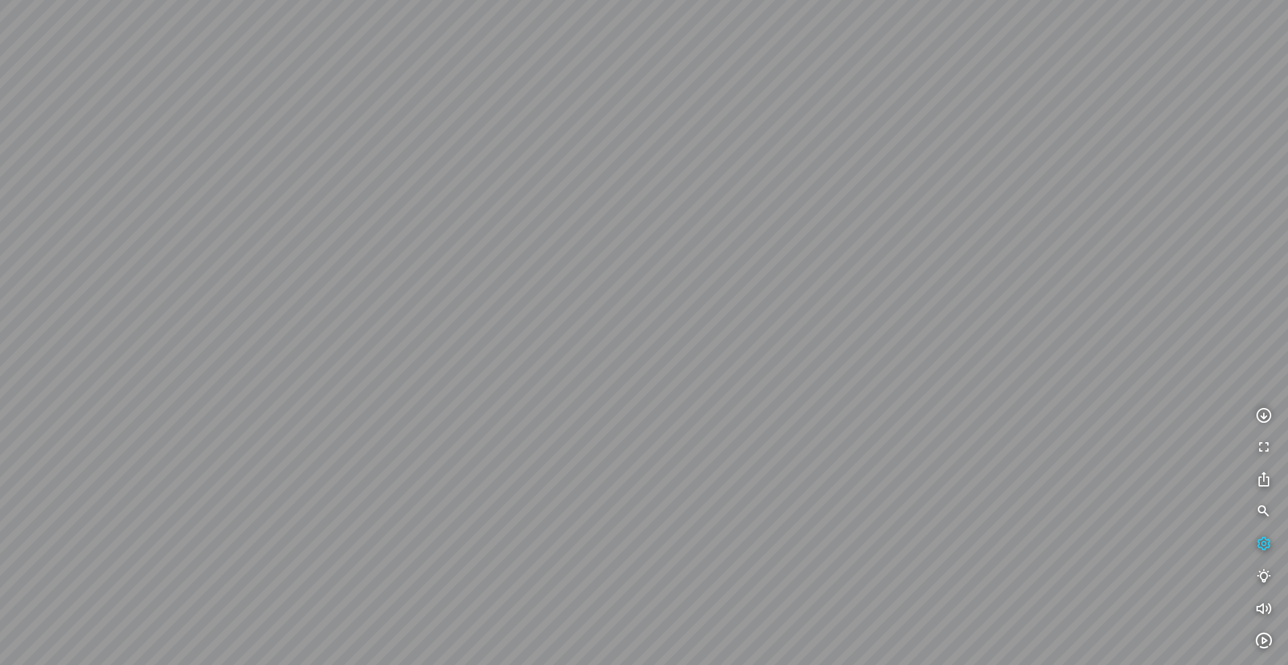
click at [881, 299] on div at bounding box center [644, 332] width 1288 height 665
drag, startPoint x: 875, startPoint y: 296, endPoint x: 810, endPoint y: 311, distance: 66.9
click at [810, 311] on div at bounding box center [644, 332] width 1288 height 665
drag, startPoint x: 805, startPoint y: 311, endPoint x: 742, endPoint y: 299, distance: 64.2
click at [734, 302] on div at bounding box center [644, 332] width 1288 height 665
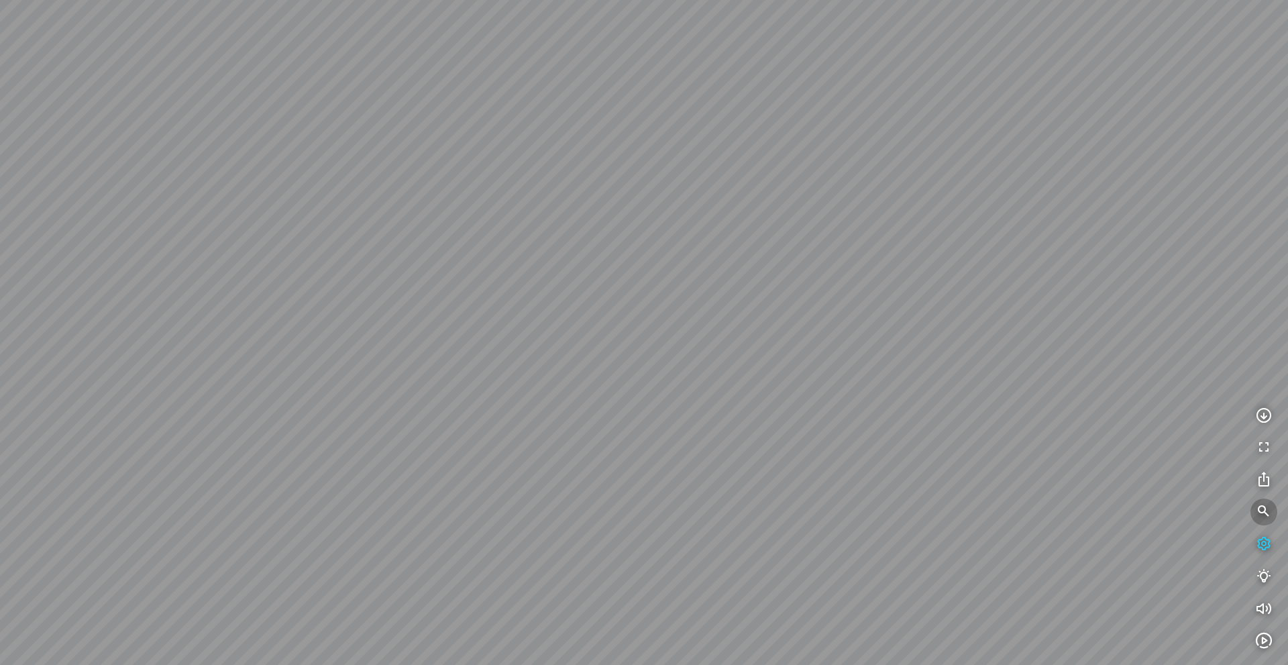
click at [1269, 511] on icon "button" at bounding box center [1263, 512] width 16 height 16
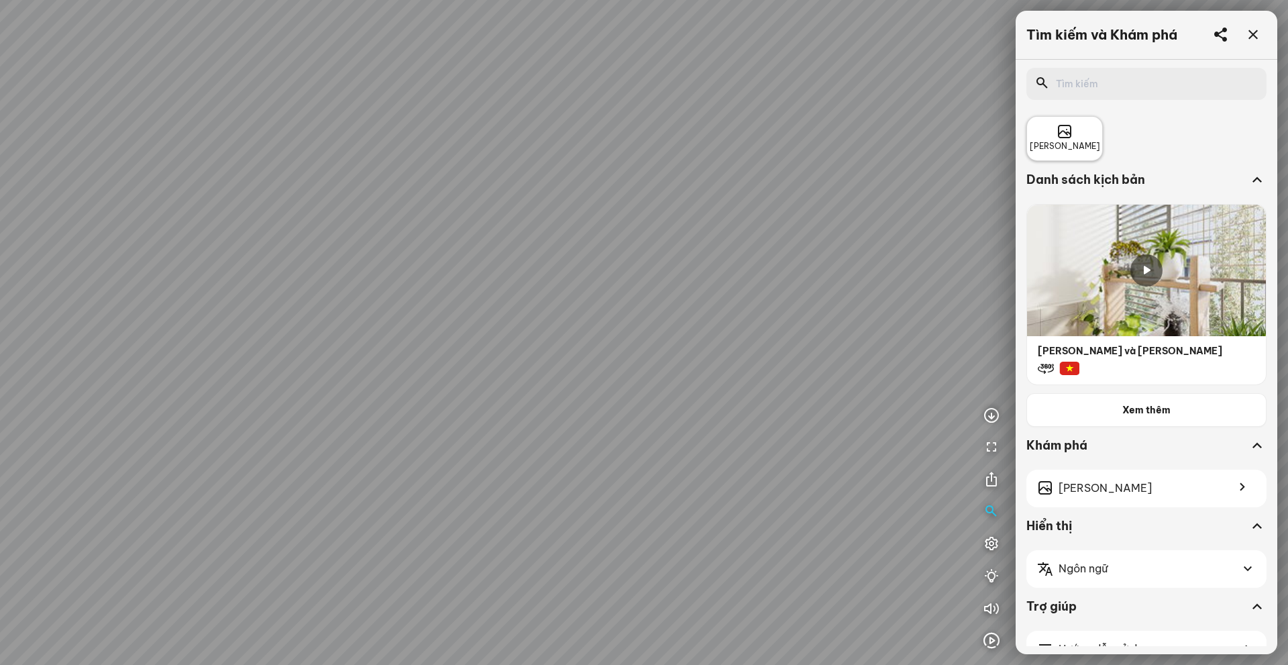
click at [1064, 149] on span "[PERSON_NAME]" at bounding box center [1064, 146] width 70 height 13
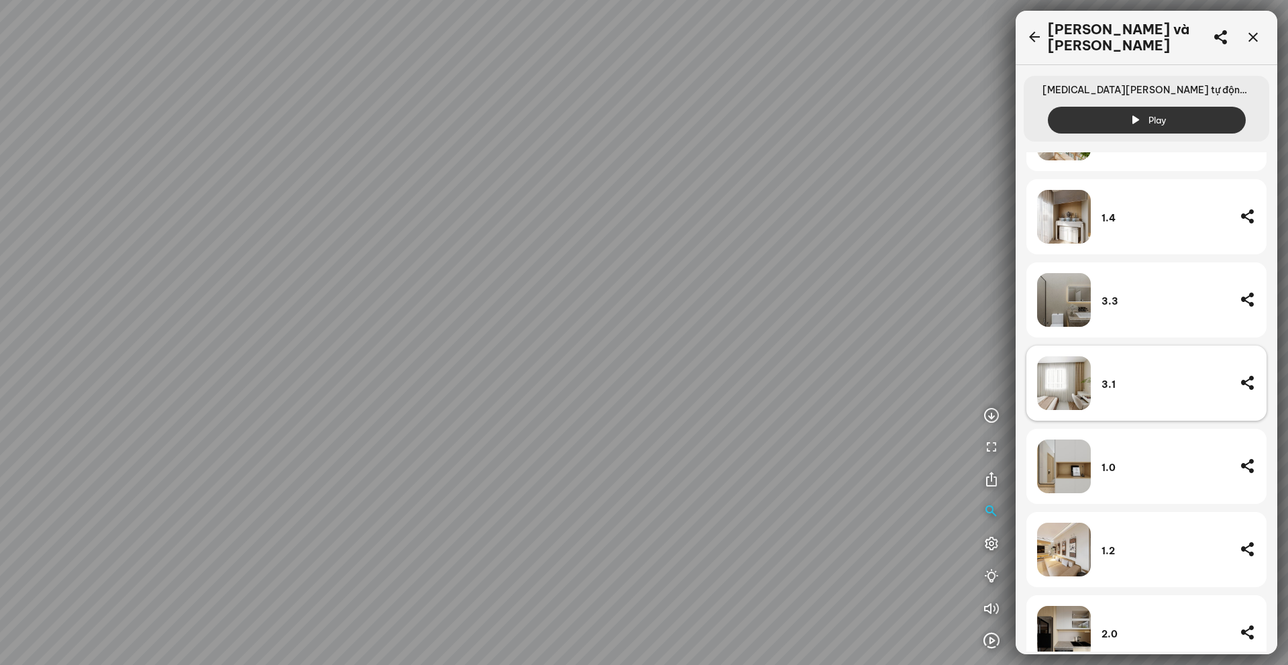
scroll to position [78, 0]
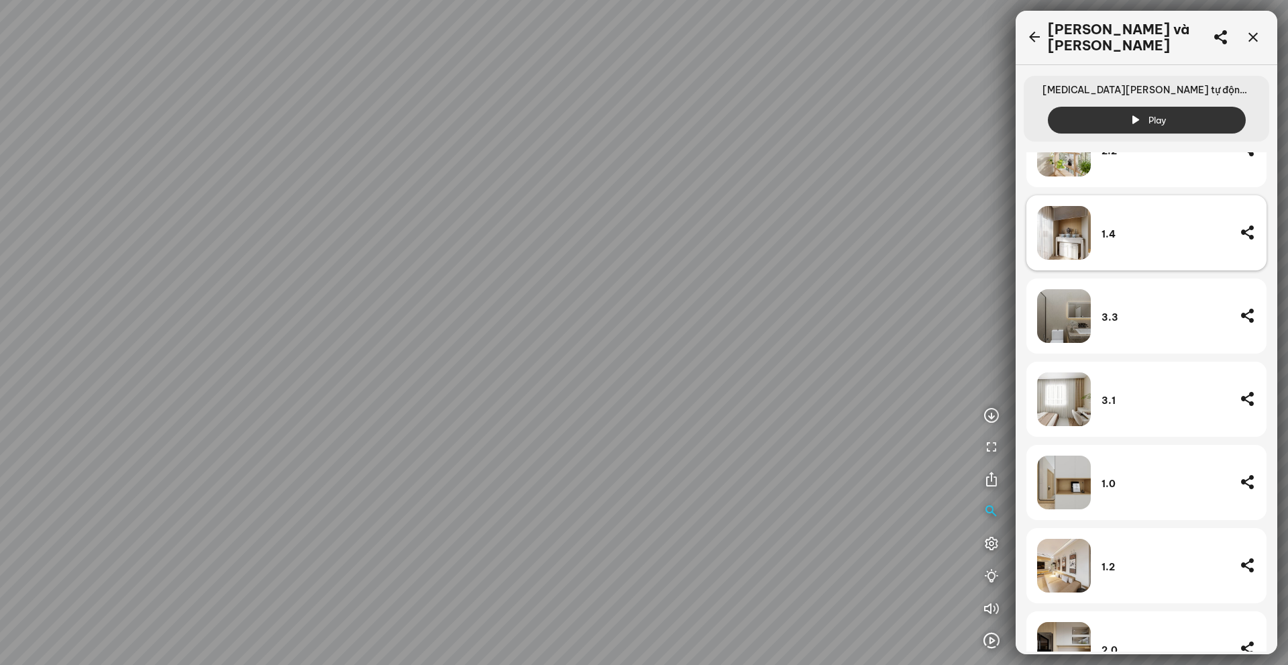
click at [1153, 238] on div "1.4" at bounding box center [1164, 233] width 127 height 54
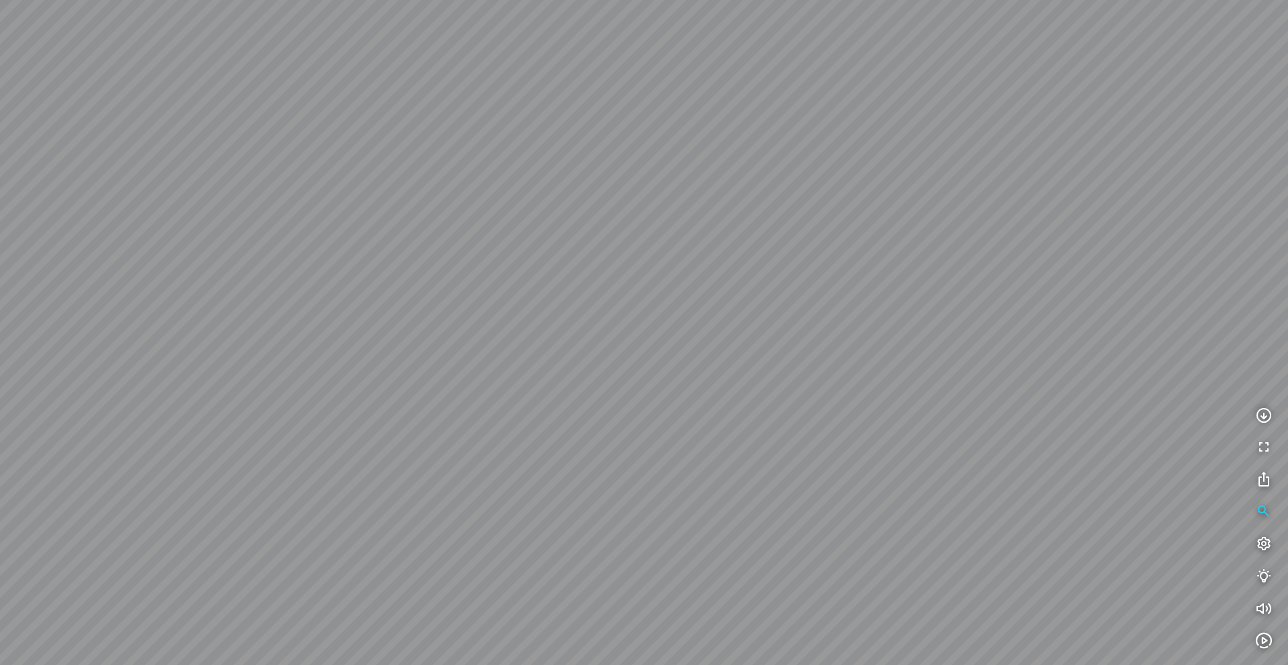
drag, startPoint x: 1080, startPoint y: 238, endPoint x: 1072, endPoint y: 231, distance: 10.0
click at [1072, 231] on div at bounding box center [644, 332] width 1288 height 665
drag, startPoint x: 1047, startPoint y: 233, endPoint x: 1027, endPoint y: 245, distance: 24.0
click at [1028, 245] on div at bounding box center [644, 332] width 1288 height 665
drag, startPoint x: 896, startPoint y: 227, endPoint x: 876, endPoint y: 220, distance: 20.8
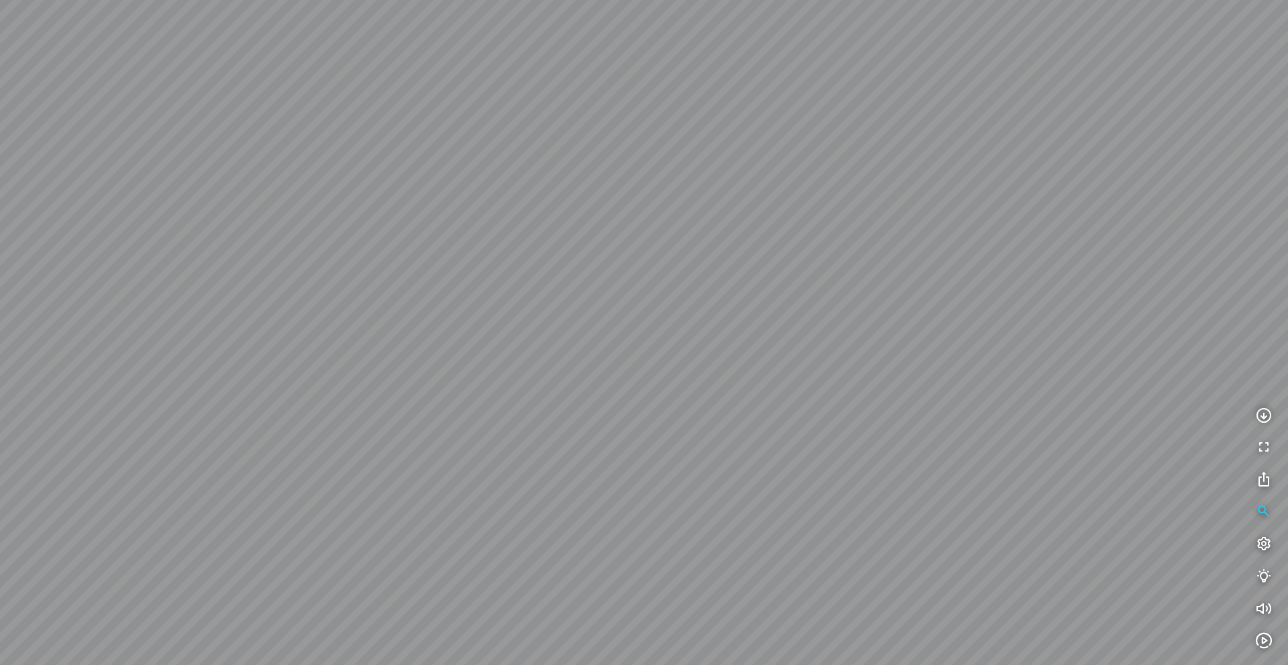
click at [892, 226] on div at bounding box center [644, 332] width 1288 height 665
drag
click at [817, 209] on div at bounding box center [644, 332] width 1288 height 665
click at [884, 260] on div at bounding box center [644, 332] width 1288 height 665
click at [779, 220] on div at bounding box center [644, 332] width 1288 height 665
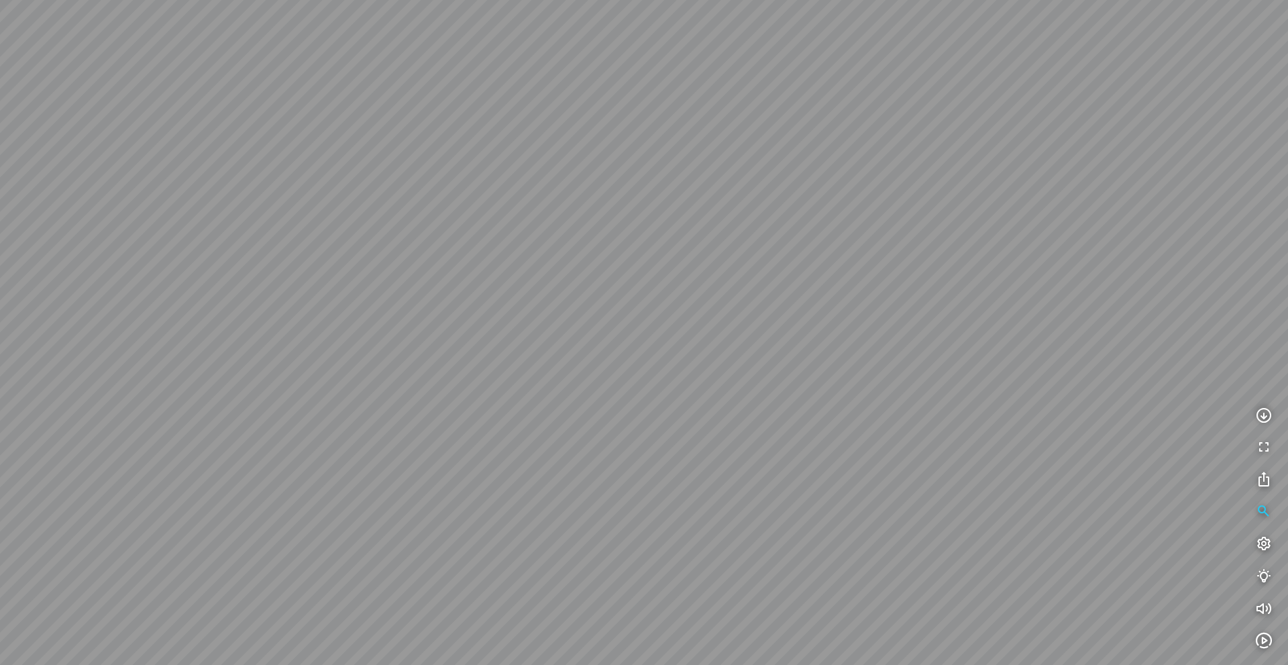
click at [826, 268] on div at bounding box center [644, 332] width 1288 height 665
click at [833, 288] on div at bounding box center [644, 332] width 1288 height 665
click at [1270, 502] on button "button" at bounding box center [1263, 511] width 27 height 27
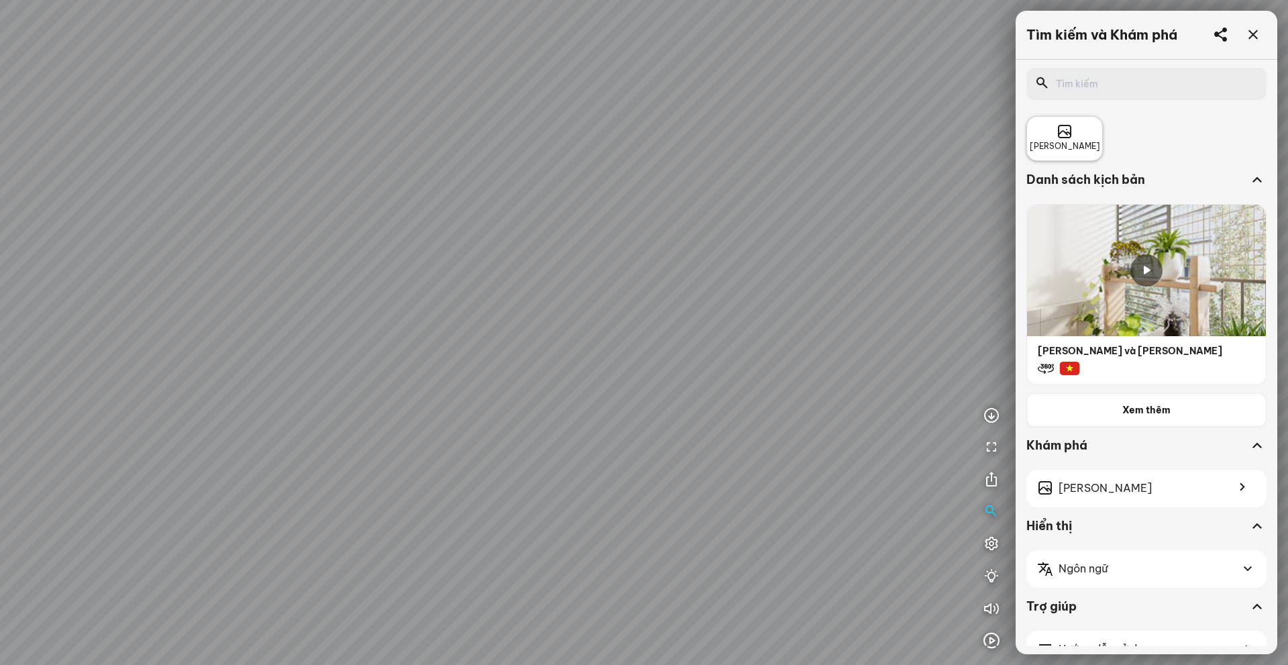
click at [1082, 135] on div "[PERSON_NAME]" at bounding box center [1064, 138] width 70 height 29
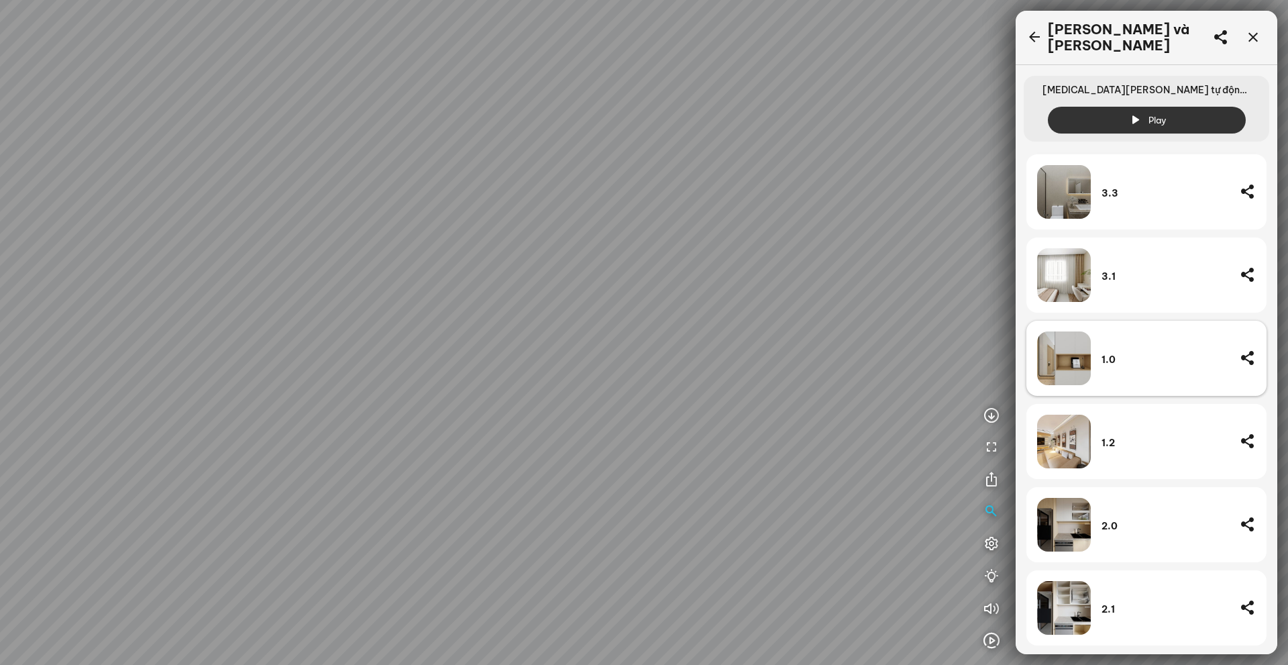
scroll to position [536, 0]
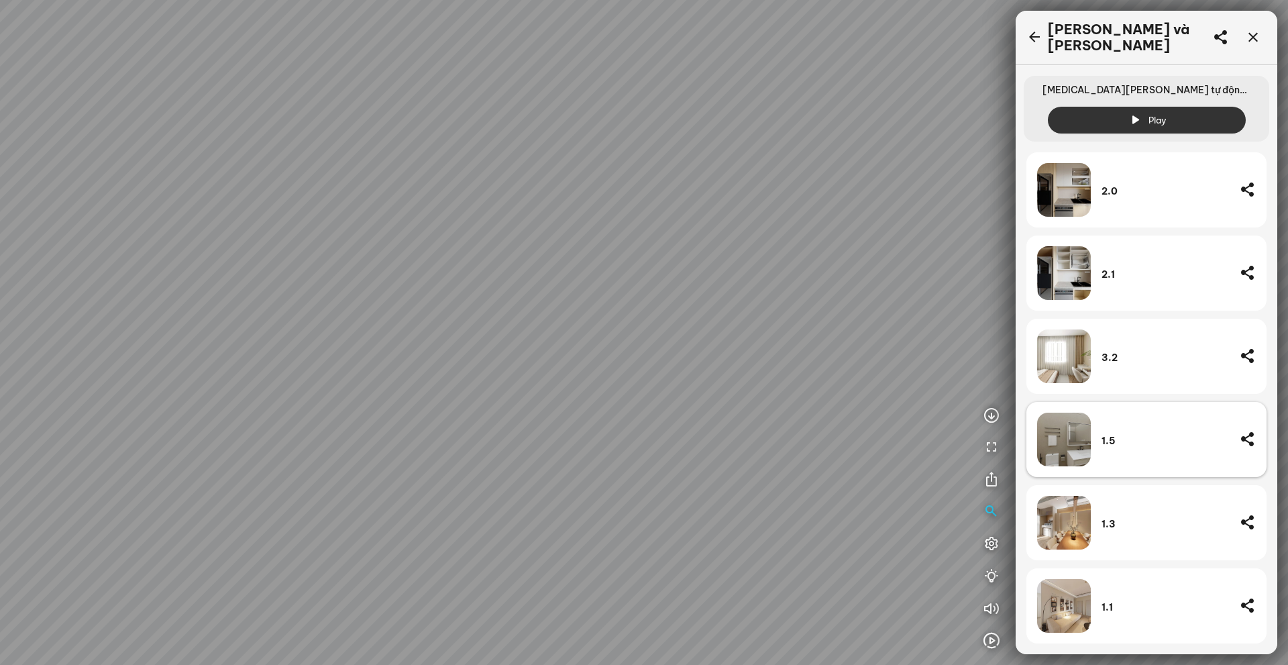
click at [1155, 444] on div "1.5" at bounding box center [1164, 439] width 127 height 54
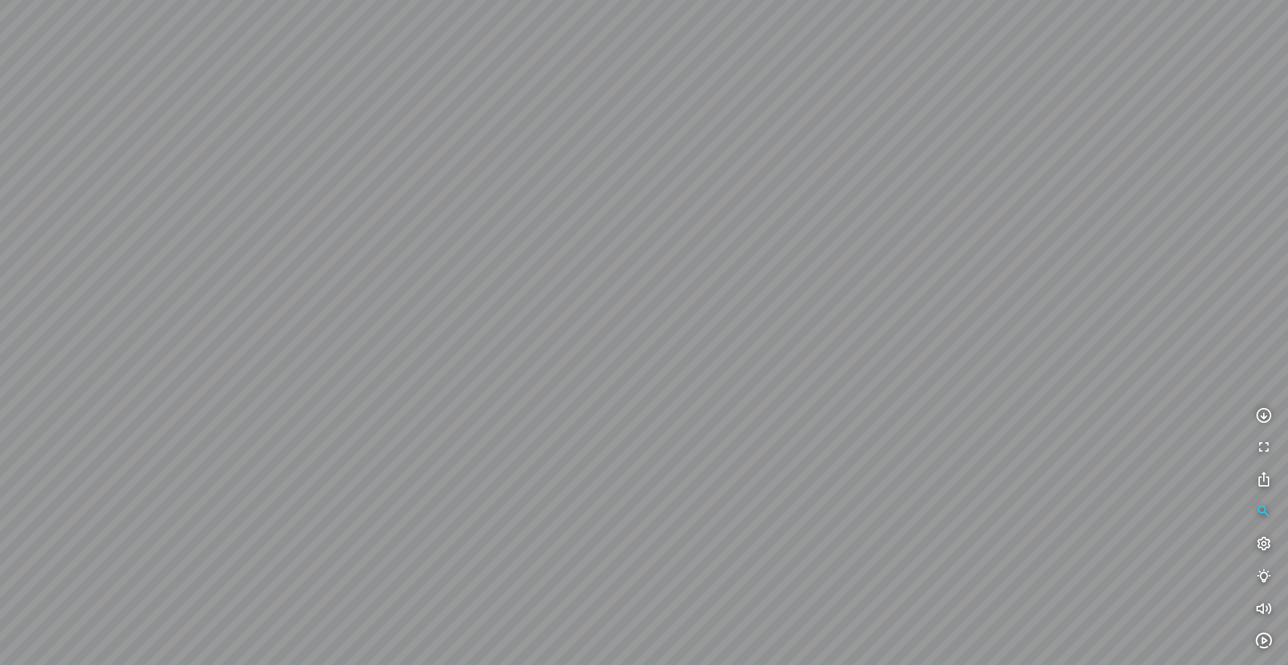
drag, startPoint x: 1104, startPoint y: 424, endPoint x: 1086, endPoint y: 408, distance: 25.2
click at [1087, 408] on div at bounding box center [644, 332] width 1288 height 665
drag, startPoint x: 928, startPoint y: 364, endPoint x: 1038, endPoint y: 374, distance: 110.4
click at [1038, 374] on div at bounding box center [644, 332] width 1288 height 665
click at [1257, 512] on icon "button" at bounding box center [1263, 512] width 16 height 16
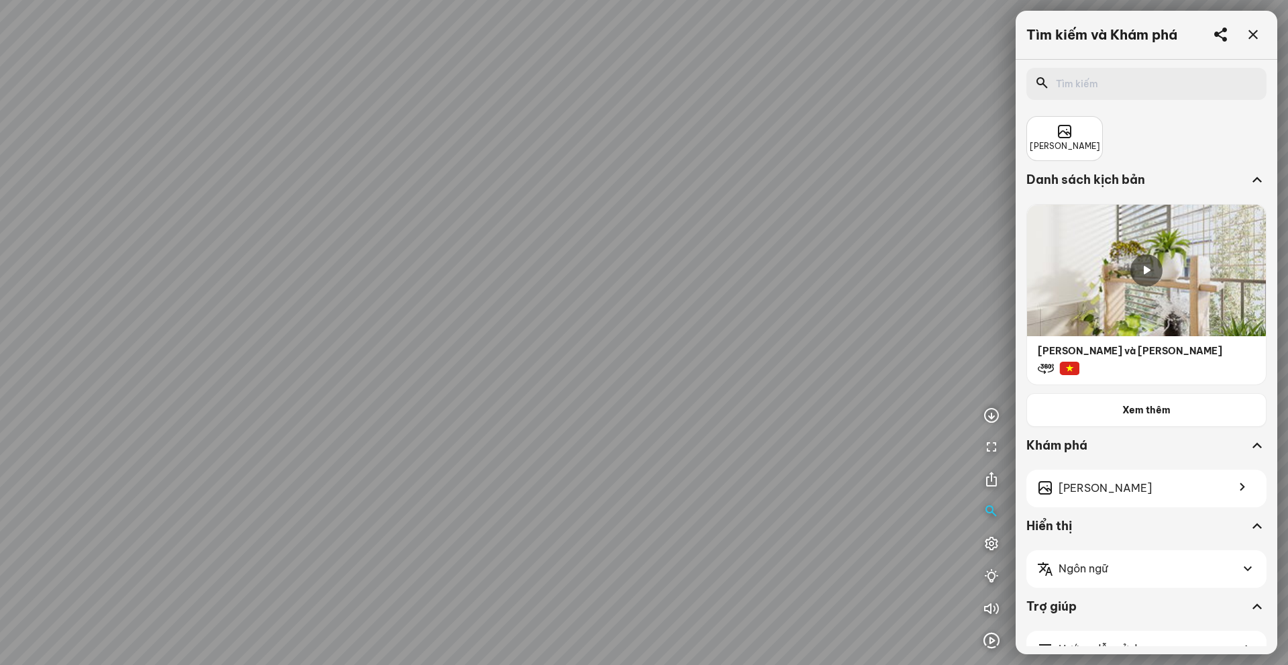
click at [1068, 147] on span "[PERSON_NAME]" at bounding box center [1064, 146] width 70 height 13
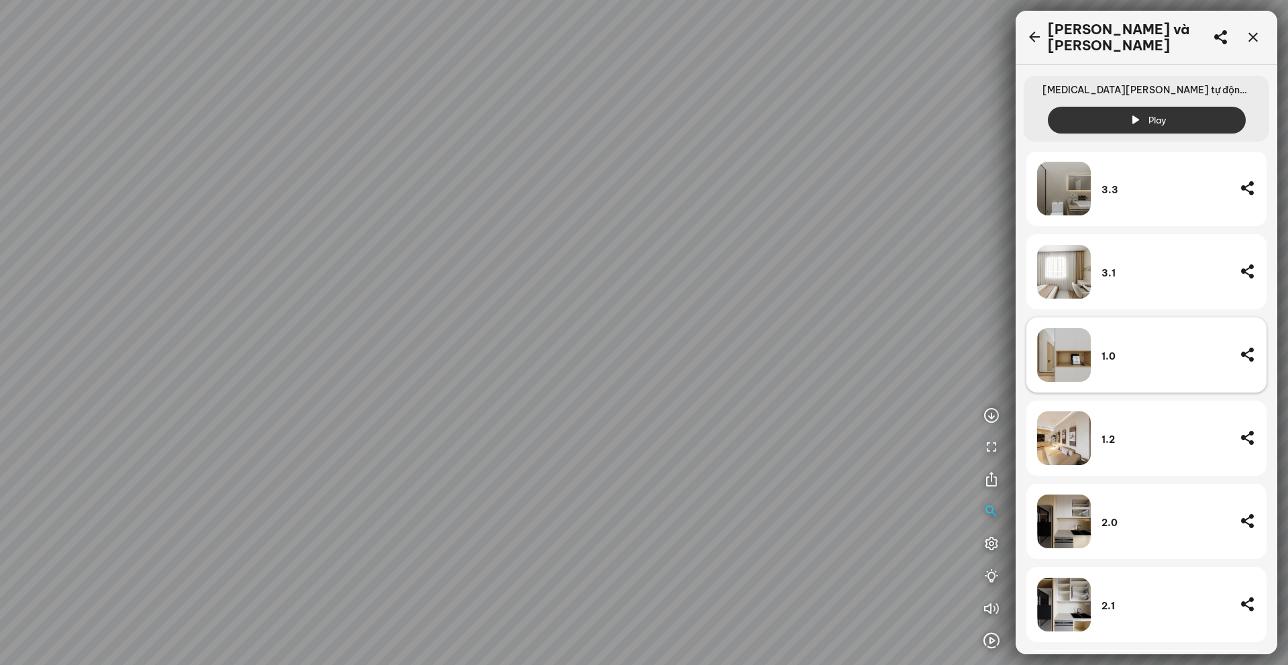
scroll to position [268, 0]
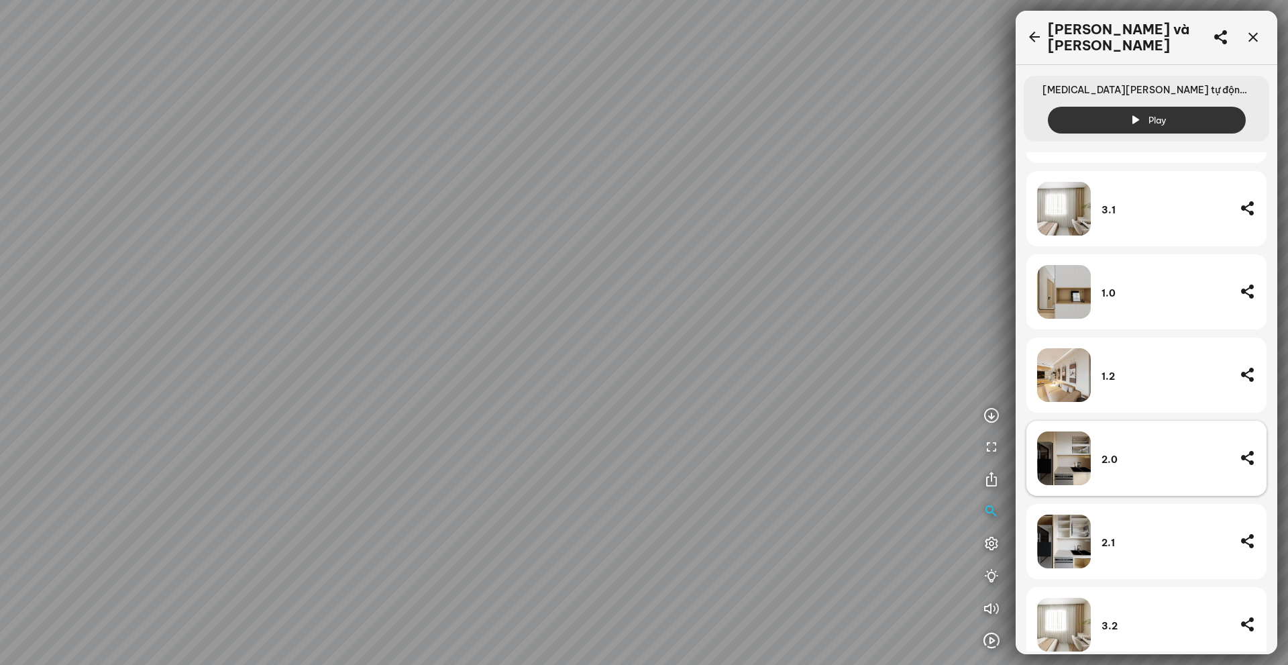
click at [1159, 431] on div "2.0" at bounding box center [1164, 458] width 127 height 54
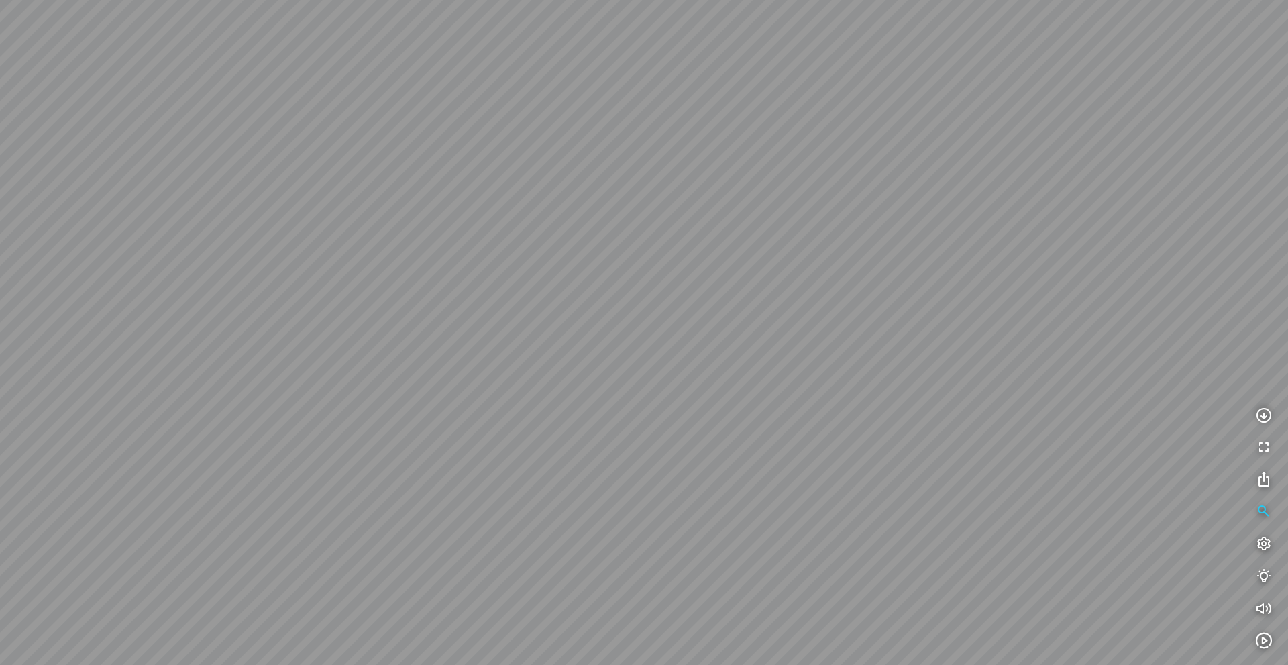
drag, startPoint x: 1059, startPoint y: 399, endPoint x: 966, endPoint y: 363, distance: 99.8
click at [966, 363] on div at bounding box center [644, 332] width 1288 height 665
drag, startPoint x: 851, startPoint y: 339, endPoint x: 1136, endPoint y: 423, distance: 297.3
click at [1133, 422] on div at bounding box center [644, 332] width 1288 height 665
drag, startPoint x: 819, startPoint y: 362, endPoint x: 909, endPoint y: 312, distance: 103.2
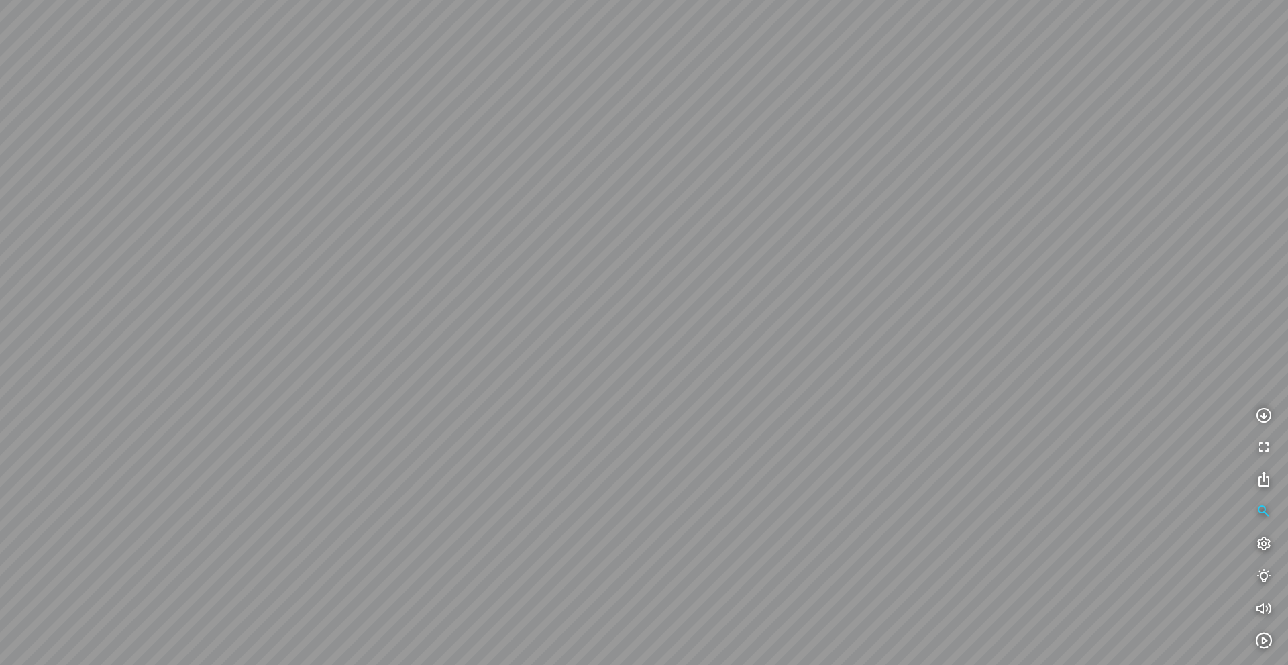
click at [909, 312] on div at bounding box center [644, 332] width 1288 height 665
drag, startPoint x: 740, startPoint y: 335, endPoint x: 858, endPoint y: 341, distance: 118.2
click at [856, 341] on div at bounding box center [644, 332] width 1288 height 665
drag, startPoint x: 836, startPoint y: 337, endPoint x: 854, endPoint y: 329, distance: 19.6
click at [854, 329] on div at bounding box center [644, 332] width 1288 height 665
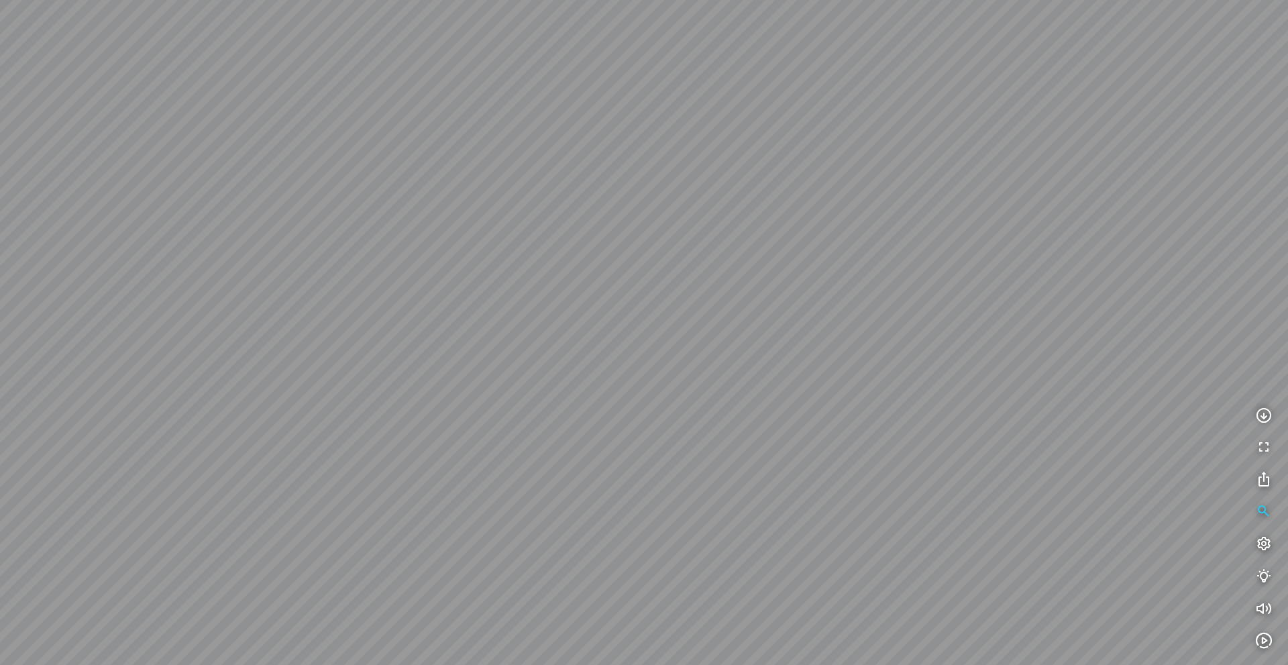
drag, startPoint x: 937, startPoint y: 363, endPoint x: 845, endPoint y: 345, distance: 94.3
click at [848, 343] on div at bounding box center [644, 332] width 1288 height 665
click at [770, 414] on div at bounding box center [644, 332] width 1288 height 665
click at [1257, 517] on icon "button" at bounding box center [1263, 512] width 16 height 16
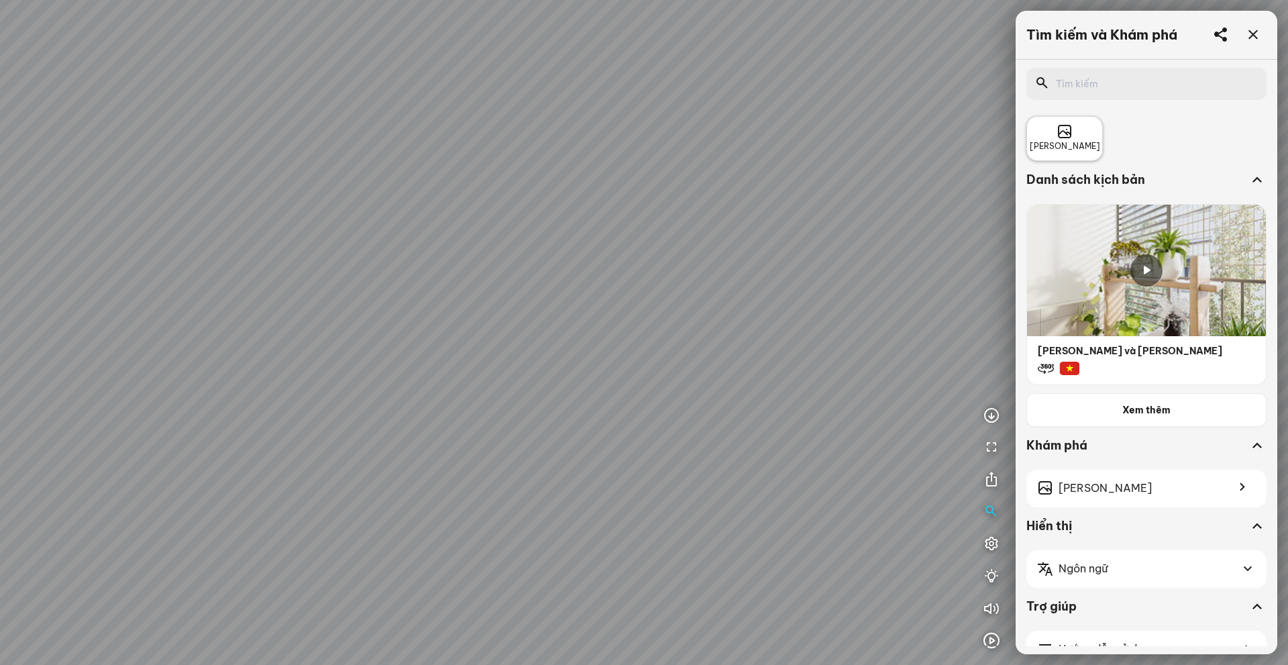
click at [1068, 135] on icon at bounding box center [1064, 132] width 16 height 16
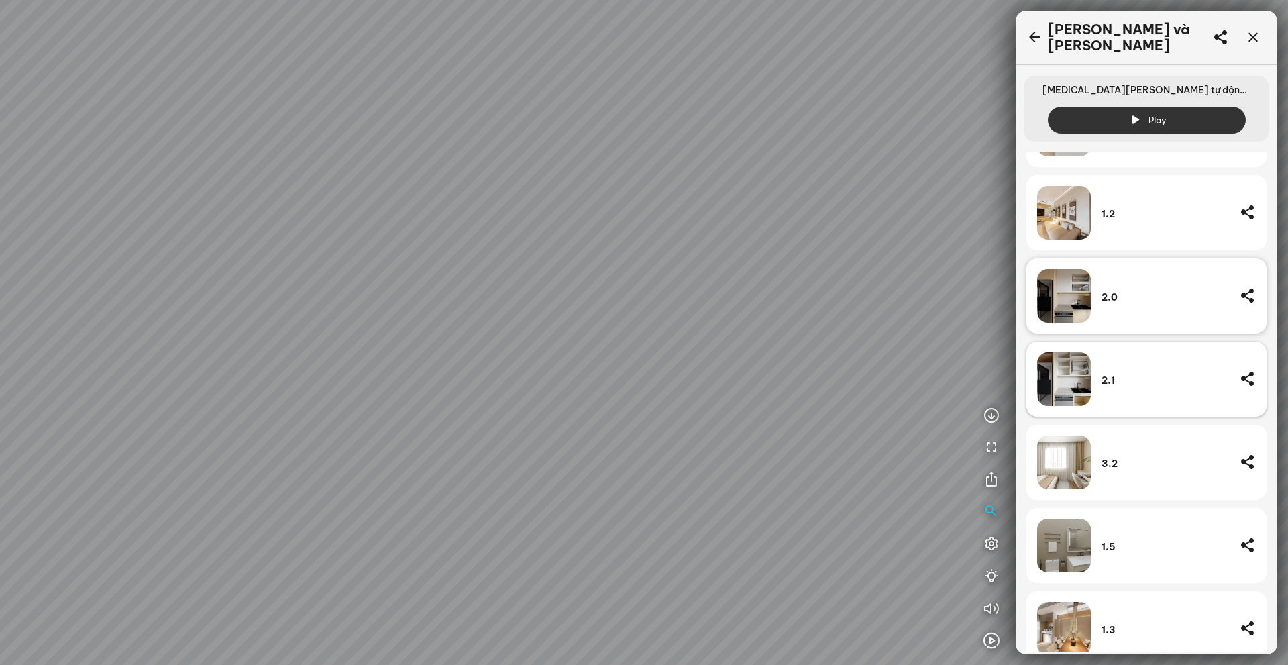
scroll to position [430, 0]
click at [1116, 375] on div "2.1" at bounding box center [1164, 381] width 127 height 12
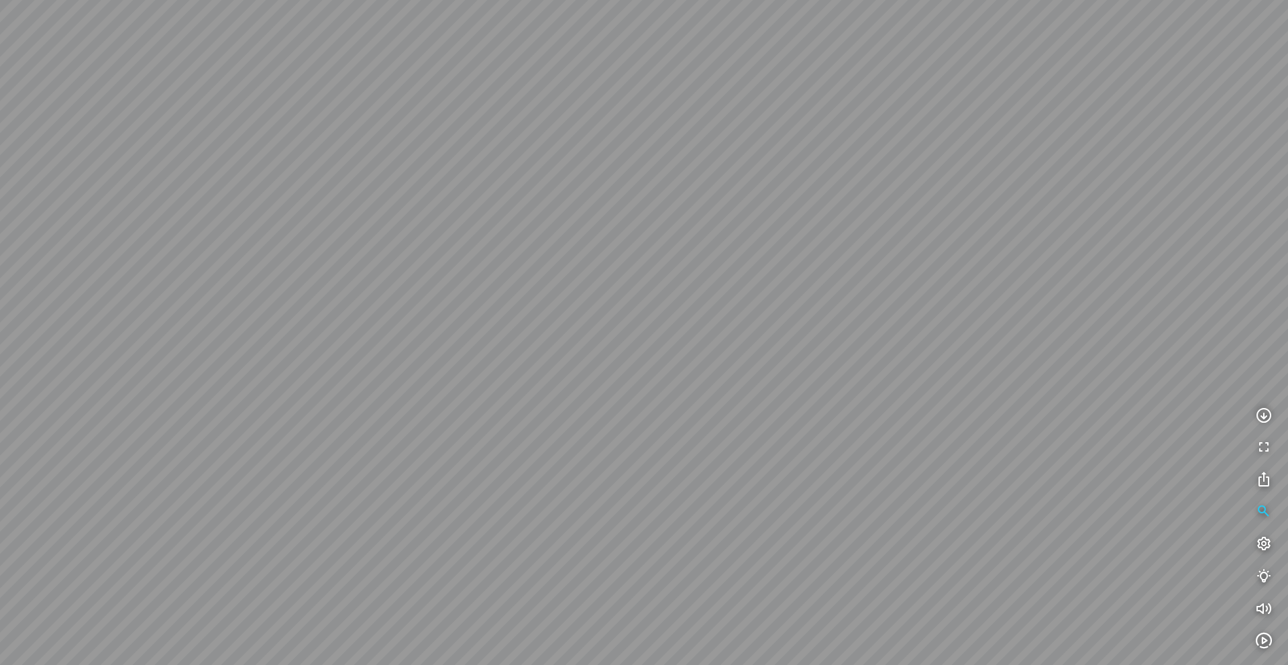
drag, startPoint x: 790, startPoint y: 294, endPoint x: 988, endPoint y: 323, distance: 200.6
click at [983, 321] on div at bounding box center [644, 332] width 1288 height 665
drag, startPoint x: 908, startPoint y: 319, endPoint x: 1049, endPoint y: 320, distance: 140.8
click at [1048, 320] on div at bounding box center [644, 332] width 1288 height 665
drag, startPoint x: 946, startPoint y: 319, endPoint x: 986, endPoint y: 317, distance: 40.3
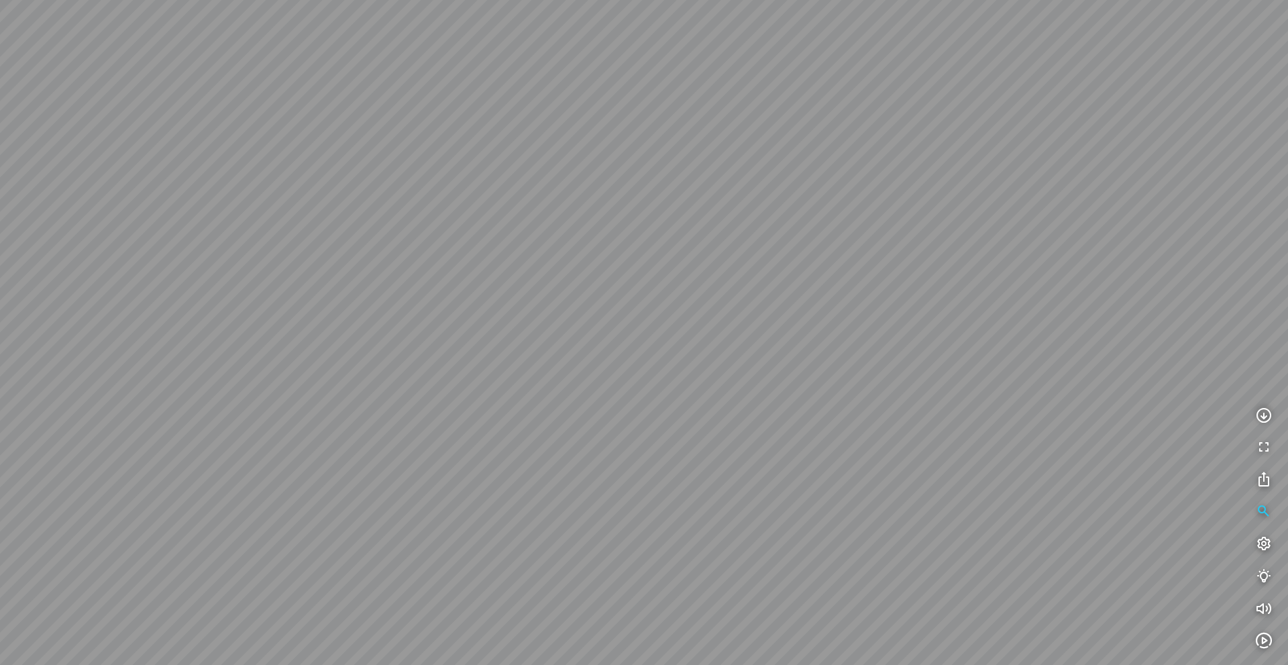
click at [986, 315] on div at bounding box center [644, 332] width 1288 height 665
click at [1262, 505] on icon "button" at bounding box center [1263, 512] width 16 height 16
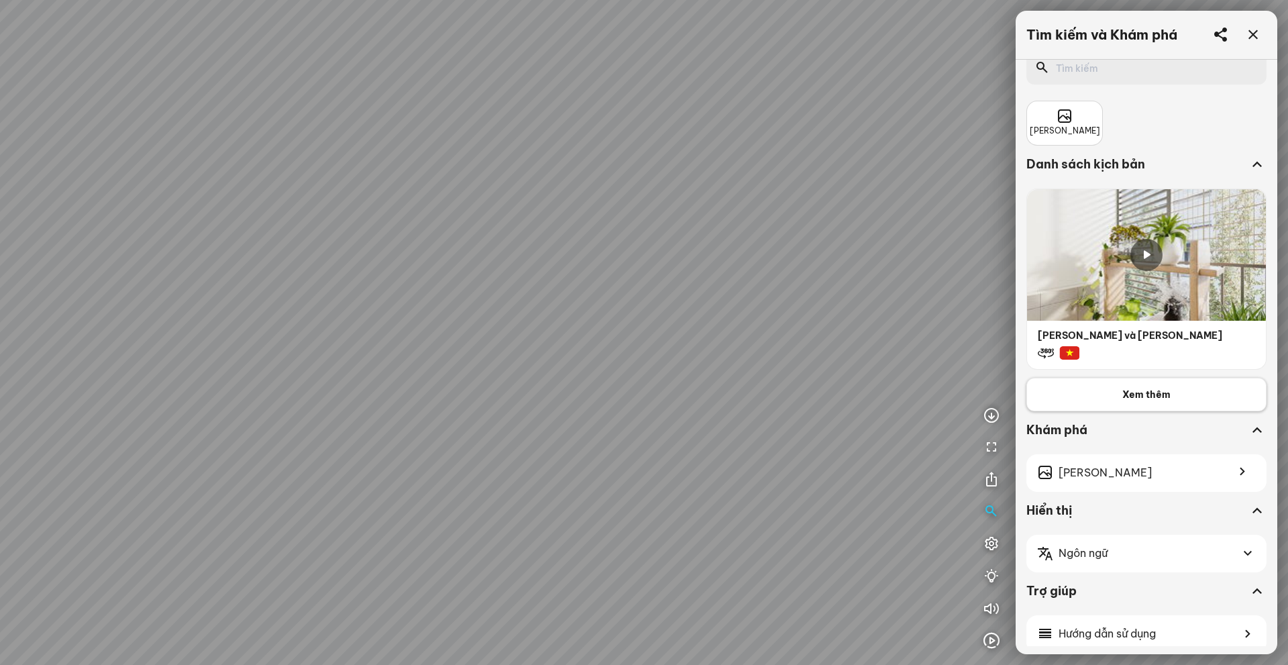
scroll to position [36, 0]
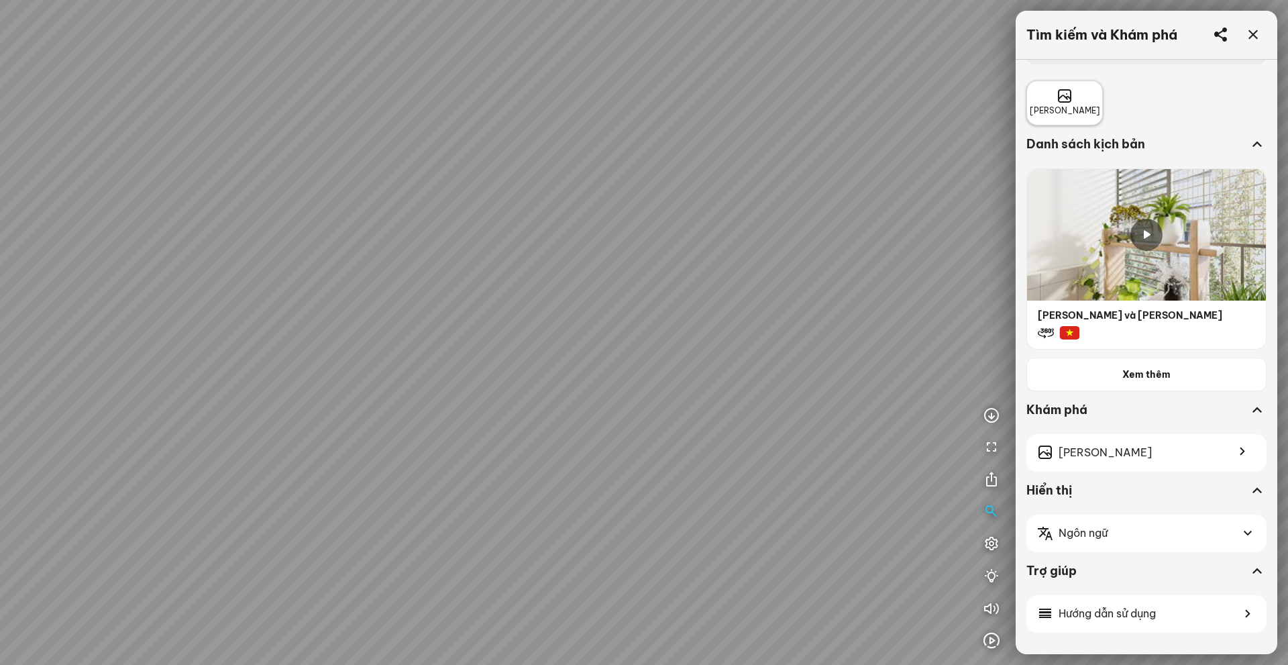
click at [1074, 106] on span "[PERSON_NAME]" at bounding box center [1064, 111] width 70 height 13
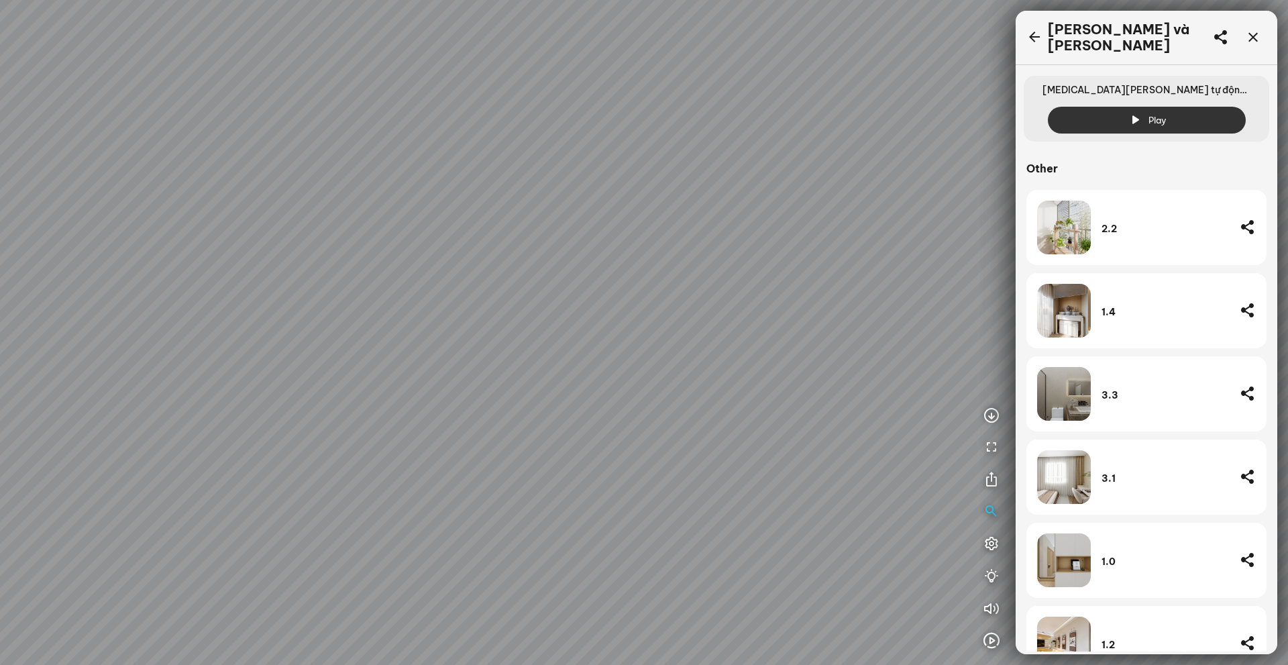
click at [1151, 232] on div "2.2" at bounding box center [1164, 228] width 127 height 54
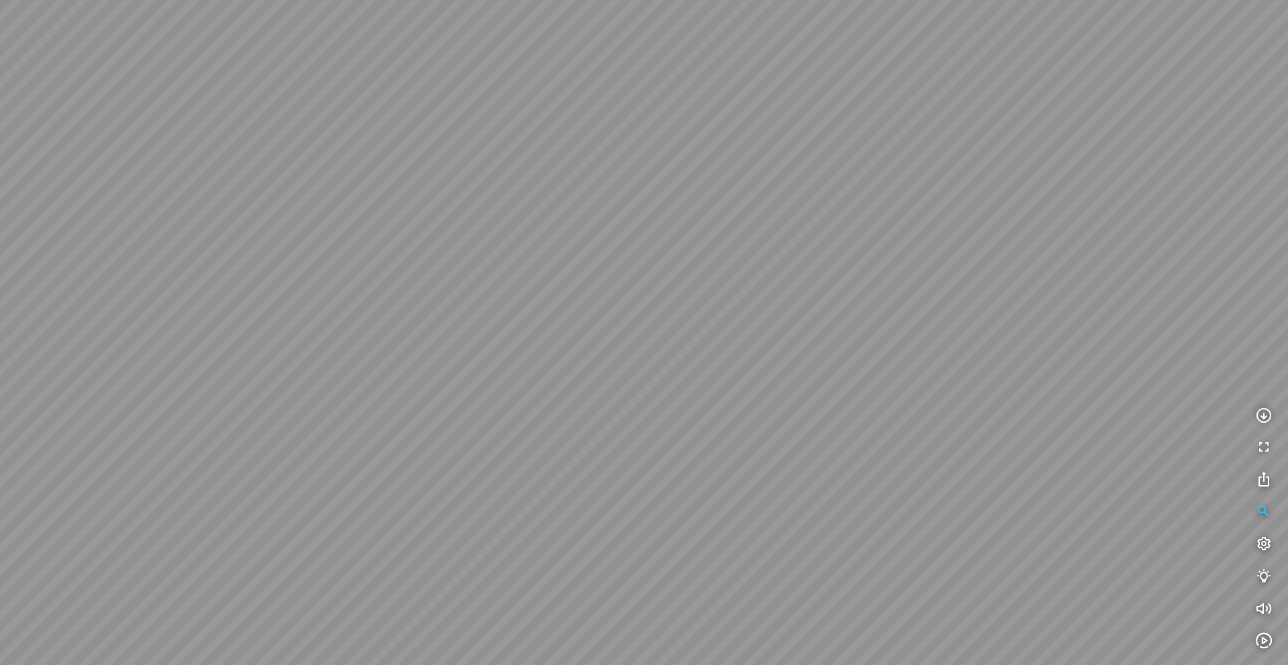
drag, startPoint x: 870, startPoint y: 331, endPoint x: 880, endPoint y: 329, distance: 10.9
click at [841, 319] on div at bounding box center [644, 332] width 1288 height 665
drag, startPoint x: 925, startPoint y: 349, endPoint x: 811, endPoint y: 373, distance: 116.4
click at [811, 372] on div at bounding box center [644, 332] width 1288 height 665
click at [1257, 507] on icon "button" at bounding box center [1263, 512] width 16 height 16
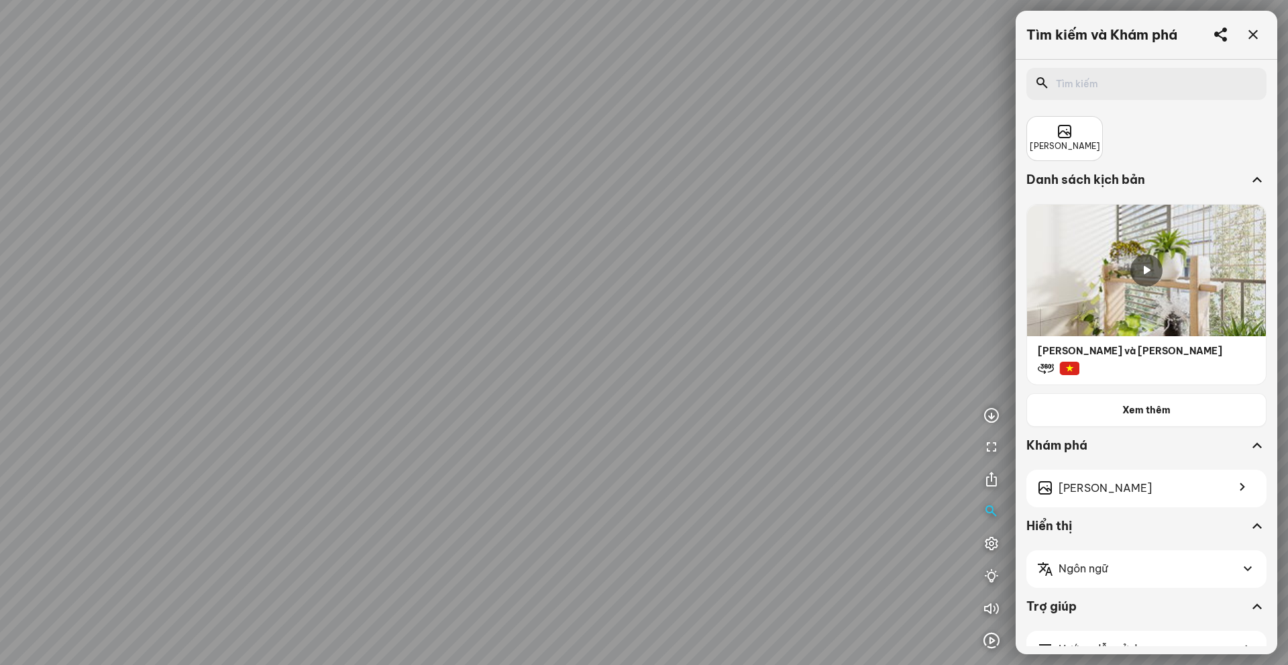
click at [1056, 114] on div "[PERSON_NAME]" at bounding box center [1146, 134] width 240 height 53
click at [1078, 140] on span "[PERSON_NAME]" at bounding box center [1064, 146] width 70 height 13
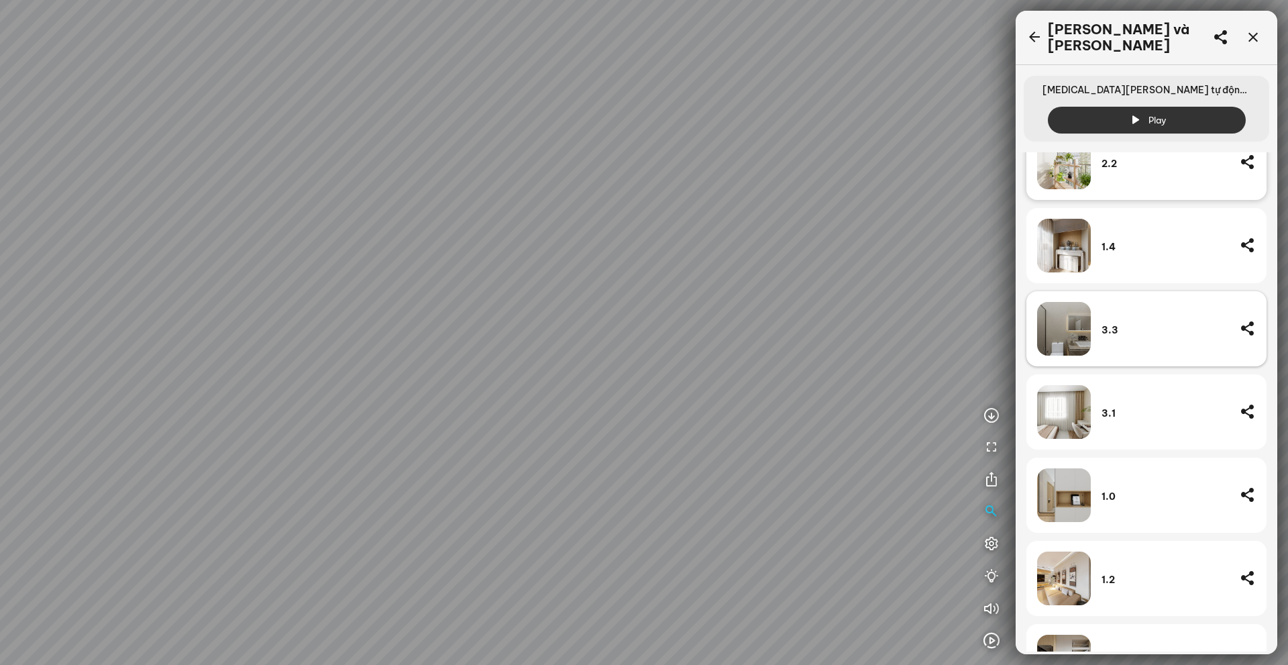
scroll to position [67, 0]
click at [1136, 324] on div "3.3" at bounding box center [1164, 328] width 127 height 12
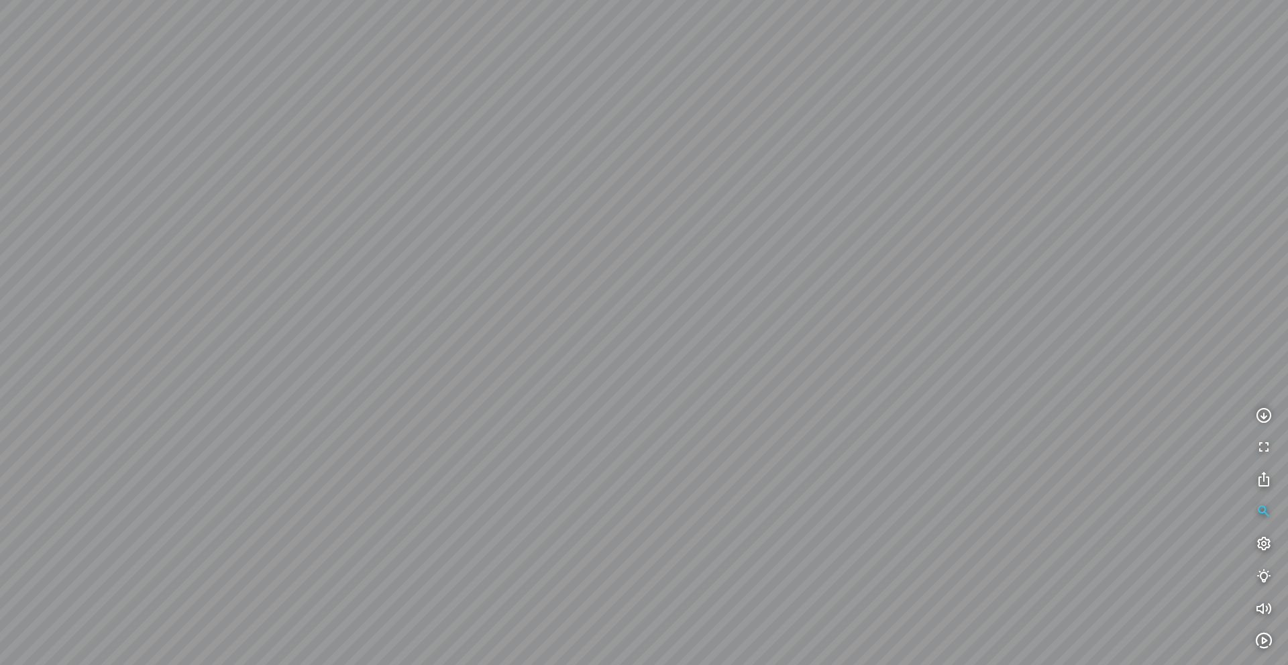
drag, startPoint x: 740, startPoint y: 285, endPoint x: 946, endPoint y: 292, distance: 206.0
click at [887, 288] on div at bounding box center [644, 332] width 1288 height 665
click at [1267, 501] on button "button" at bounding box center [1263, 511] width 27 height 27
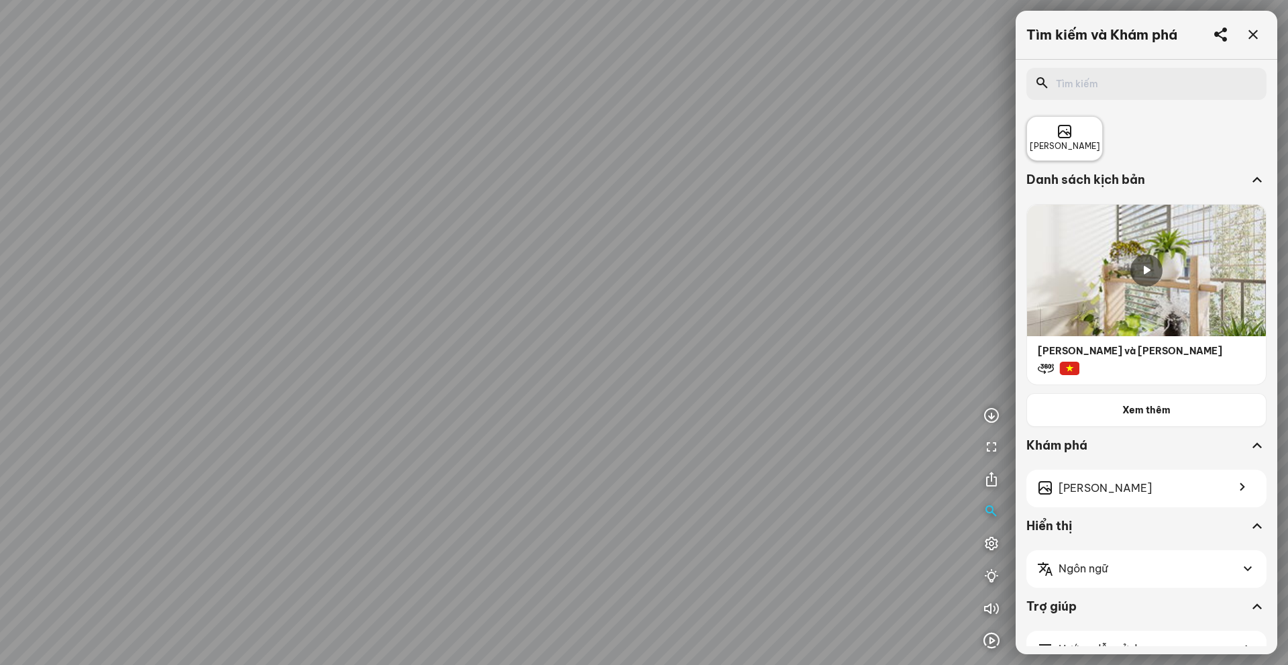
click at [1086, 141] on div "[PERSON_NAME]" at bounding box center [1064, 138] width 76 height 45
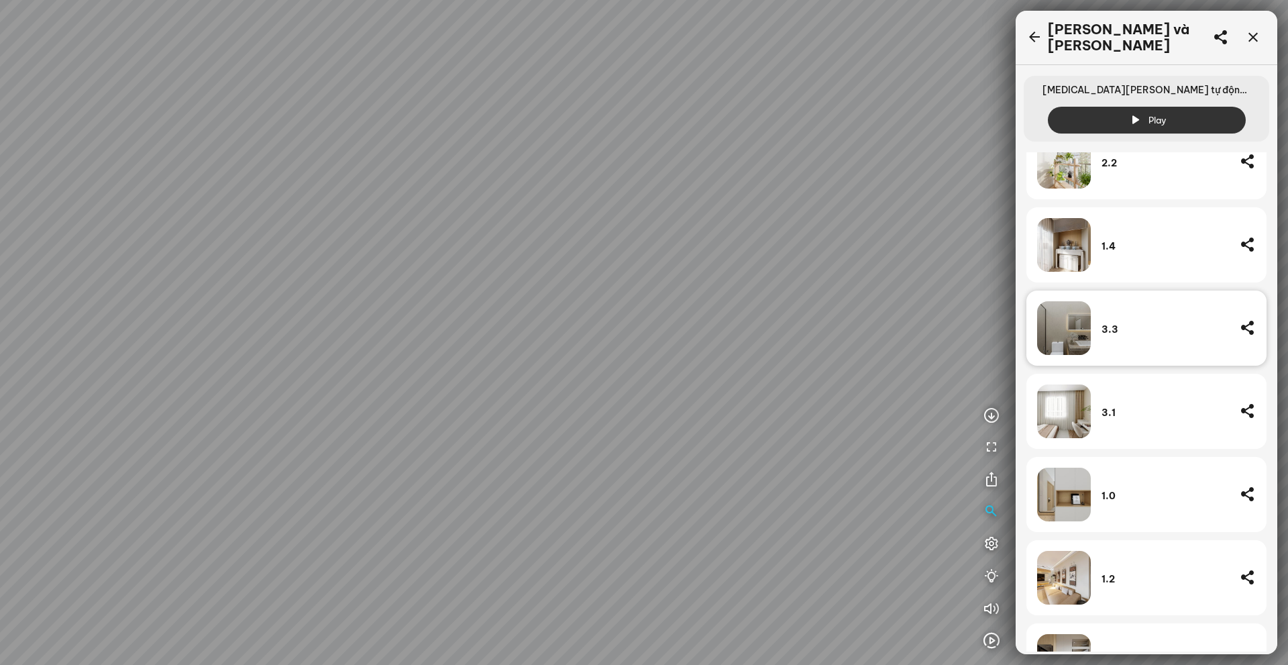
scroll to position [67, 0]
click at [1112, 383] on div "3.1" at bounding box center [1164, 410] width 127 height 54
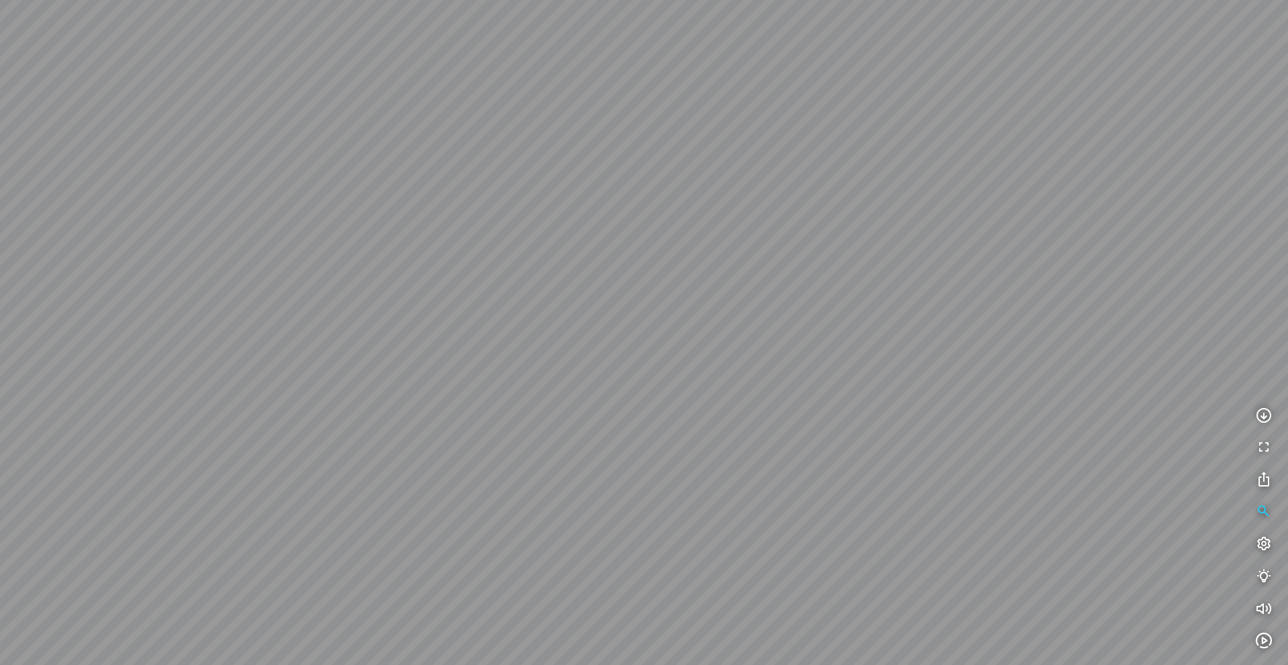
drag, startPoint x: 1039, startPoint y: 345, endPoint x: 897, endPoint y: 319, distance: 144.4
click at [897, 319] on div at bounding box center [644, 332] width 1288 height 665
click at [1269, 514] on icon "button" at bounding box center [1263, 512] width 16 height 16
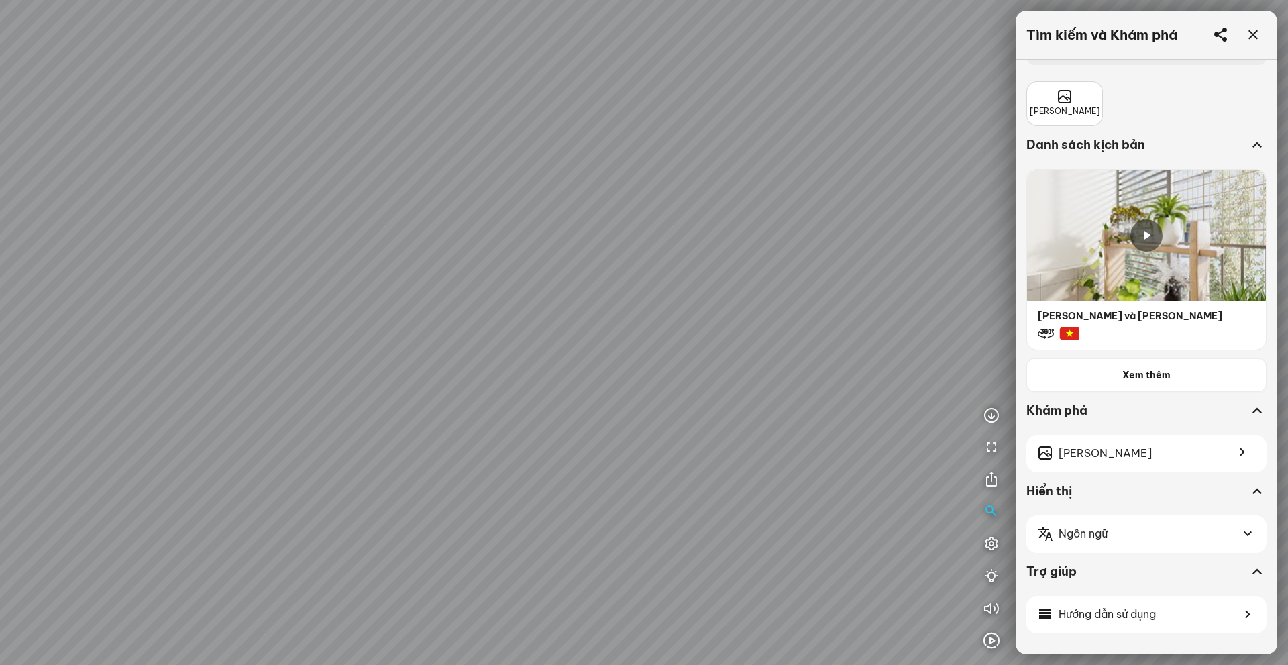
scroll to position [36, 0]
click at [1076, 93] on div "[PERSON_NAME]" at bounding box center [1064, 103] width 70 height 29
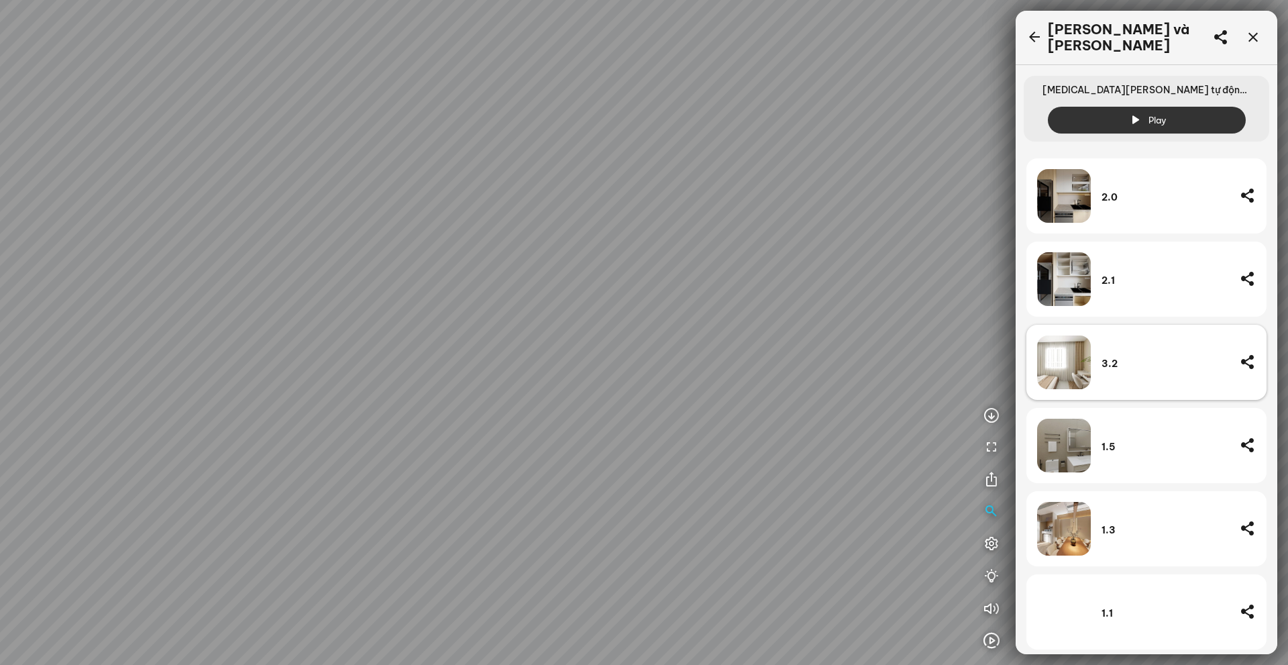
scroll to position [544, 0]
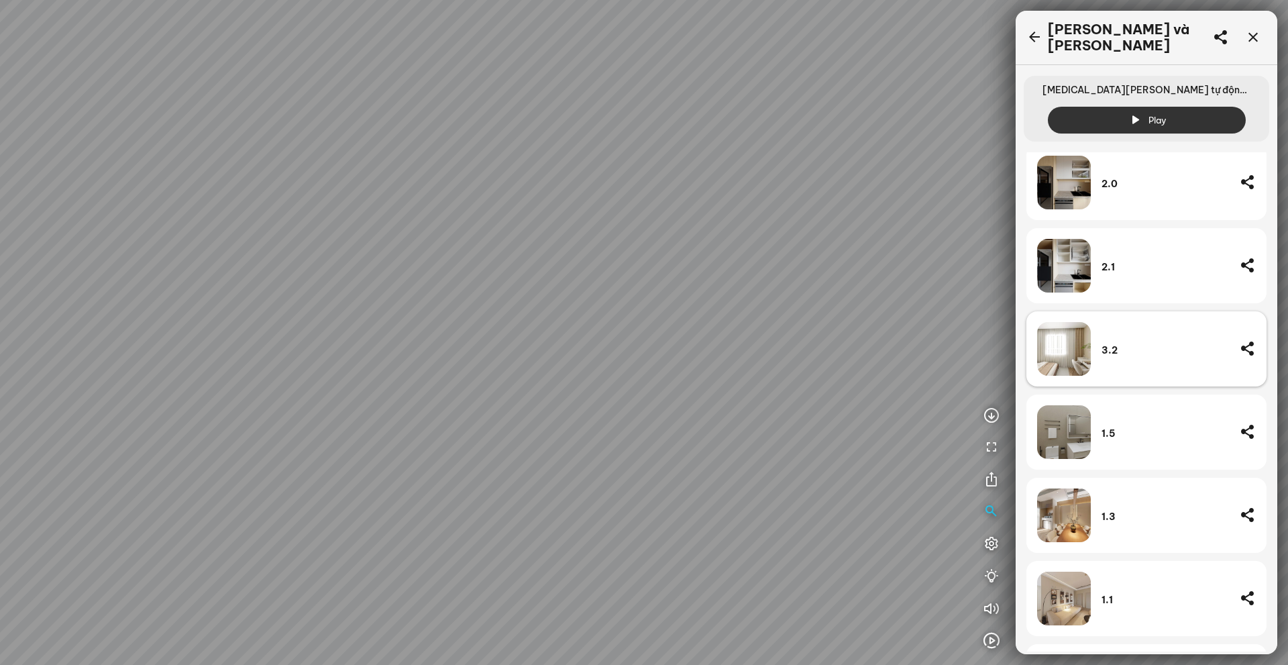
click at [1168, 335] on div "3.2" at bounding box center [1164, 349] width 127 height 54
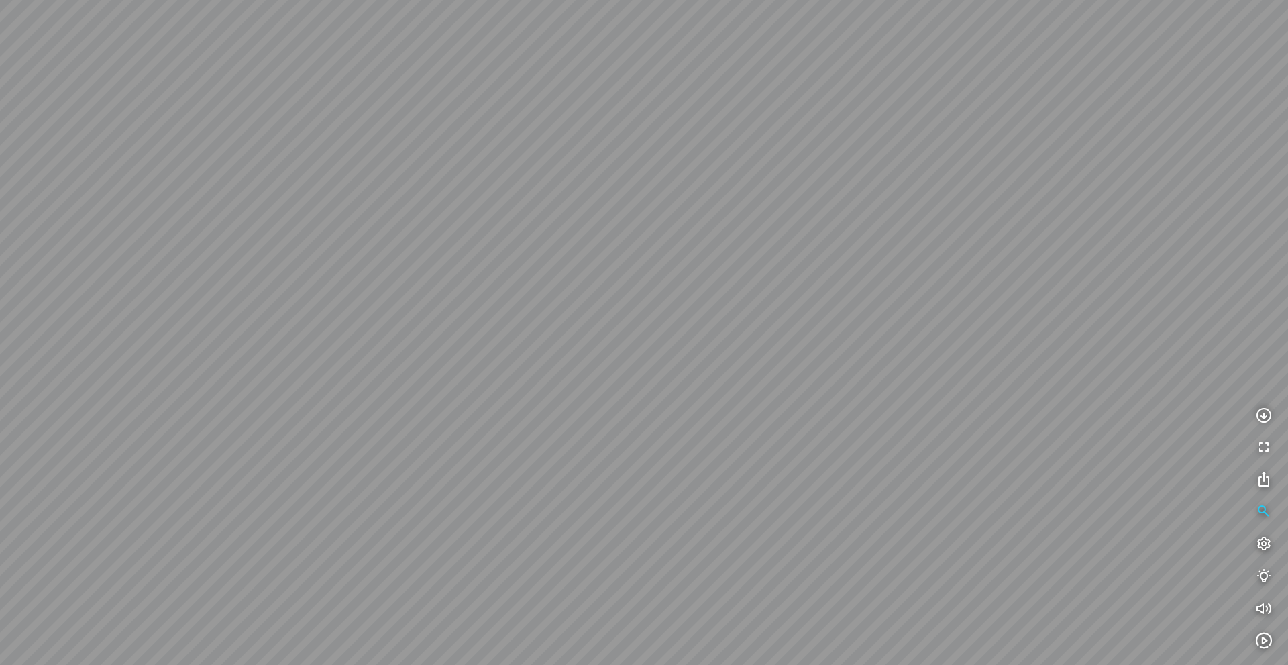
drag, startPoint x: 946, startPoint y: 324, endPoint x: 1287, endPoint y: 327, distance: 340.7
click at [1287, 327] on div at bounding box center [644, 332] width 1288 height 665
drag, startPoint x: 1106, startPoint y: 343, endPoint x: 1227, endPoint y: 352, distance: 121.0
click at [1287, 357] on div at bounding box center [644, 332] width 1288 height 665
drag, startPoint x: 1026, startPoint y: 327, endPoint x: 1093, endPoint y: 335, distance: 67.5
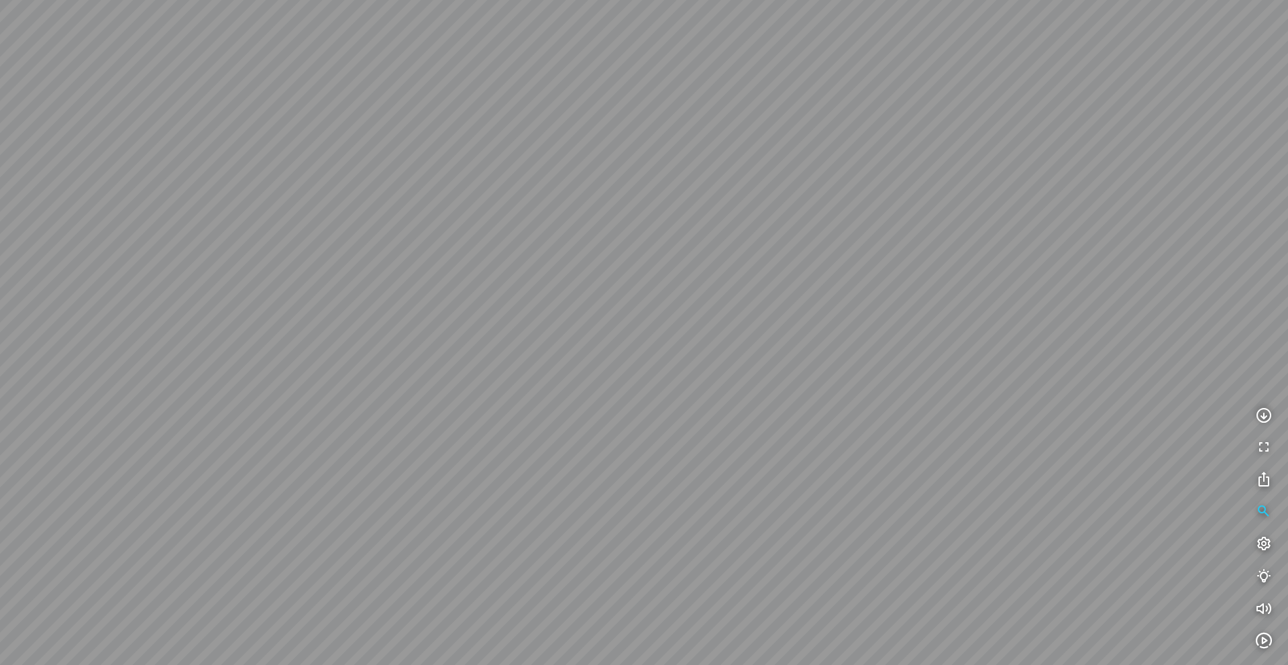
click at [1274, 372] on div at bounding box center [644, 332] width 1288 height 665
drag, startPoint x: 933, startPoint y: 300, endPoint x: 1045, endPoint y: 193, distance: 155.6
click at [1036, 175] on div at bounding box center [644, 332] width 1288 height 665
drag, startPoint x: 906, startPoint y: 261, endPoint x: 1062, endPoint y: 313, distance: 164.8
click at [1021, 295] on div at bounding box center [644, 332] width 1288 height 665
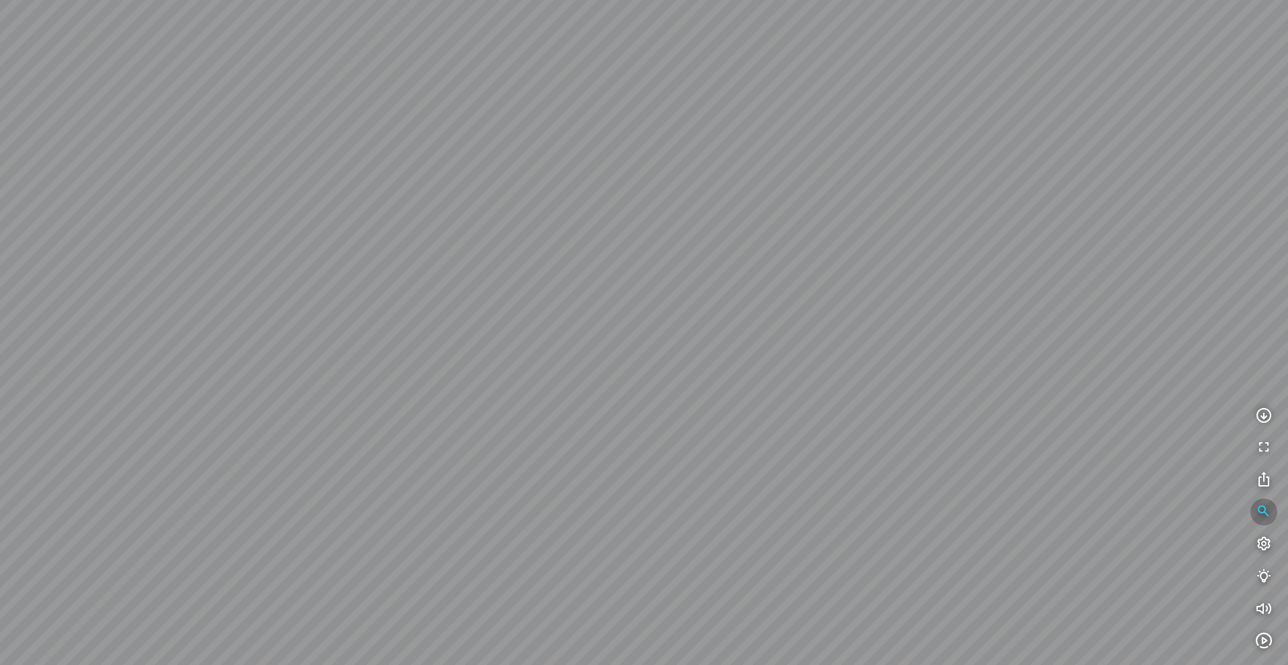
click at [1252, 512] on button "button" at bounding box center [1263, 511] width 27 height 27
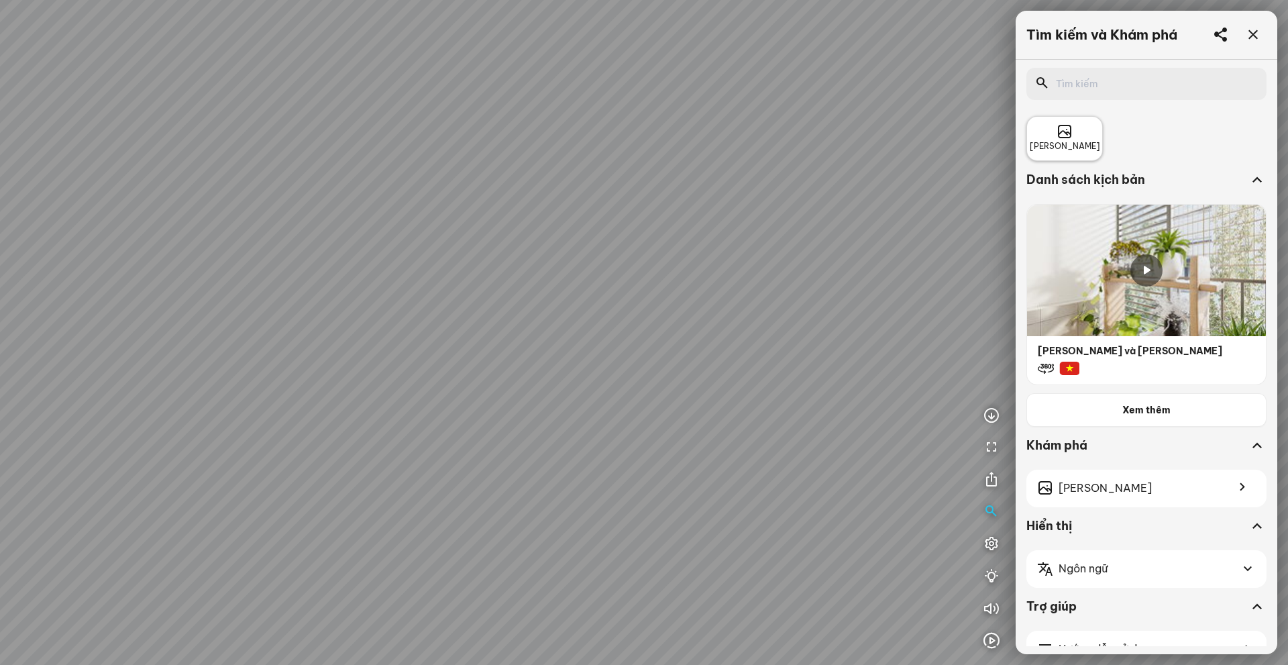
click at [1076, 129] on div "[PERSON_NAME]" at bounding box center [1064, 138] width 70 height 29
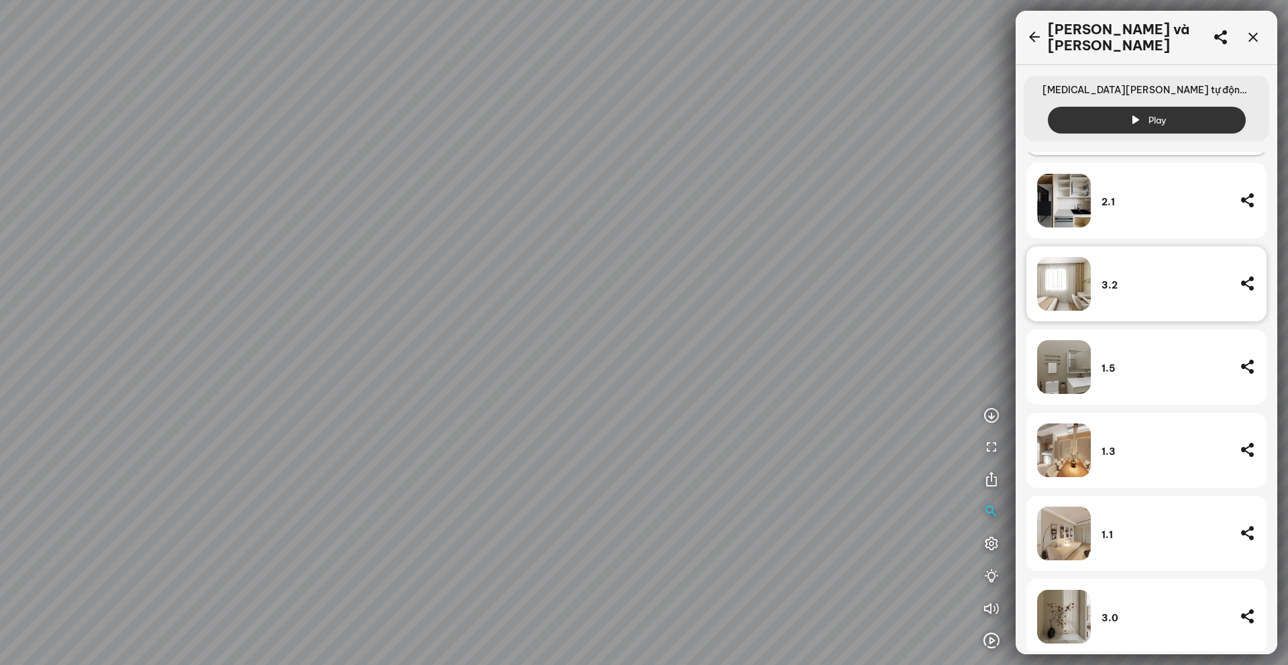
scroll to position [614, 0]
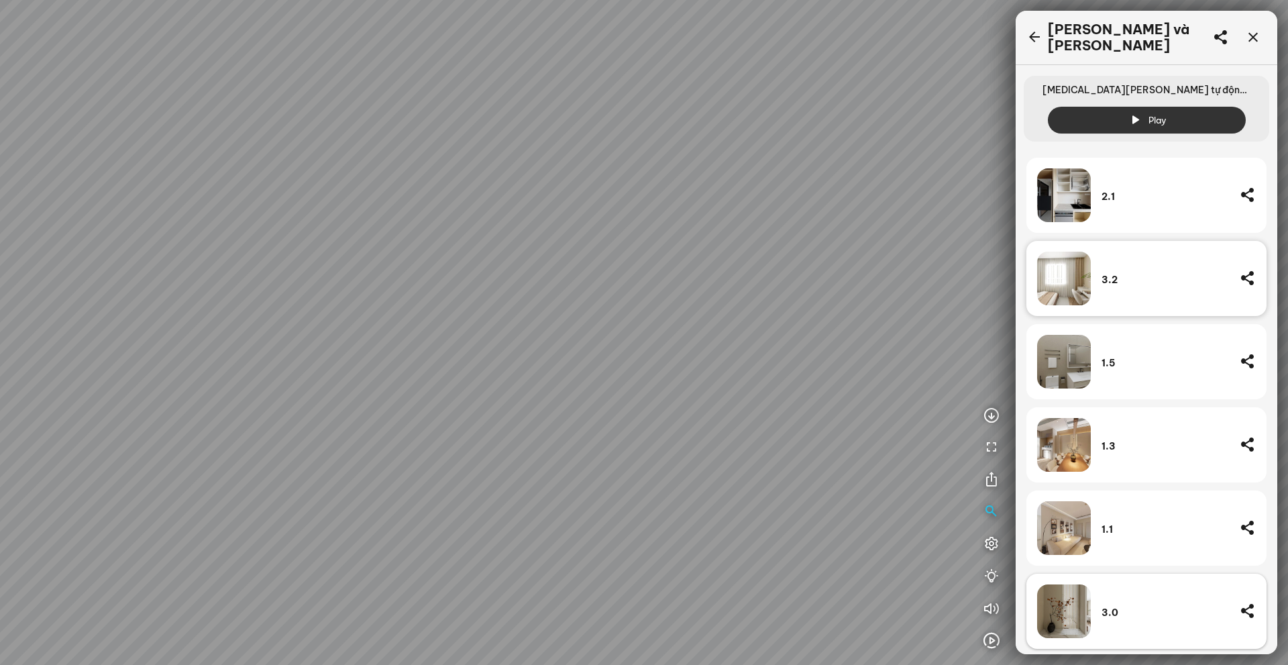
click at [1152, 588] on div "3.0" at bounding box center [1164, 611] width 127 height 54
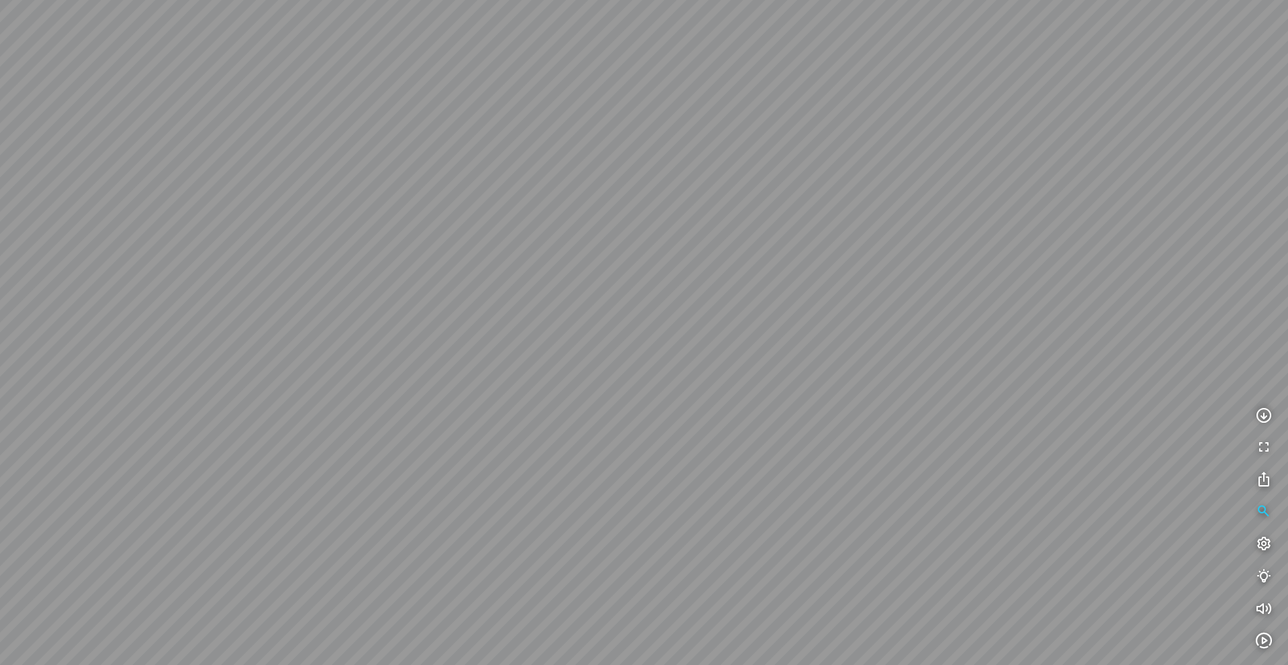
drag, startPoint x: 1062, startPoint y: 461, endPoint x: 938, endPoint y: 394, distance: 140.4
click at [946, 393] on div at bounding box center [644, 332] width 1288 height 665
drag, startPoint x: 1011, startPoint y: 343, endPoint x: 921, endPoint y: 378, distance: 96.4
click at [938, 370] on div at bounding box center [644, 332] width 1288 height 665
